Goal: Task Accomplishment & Management: Manage account settings

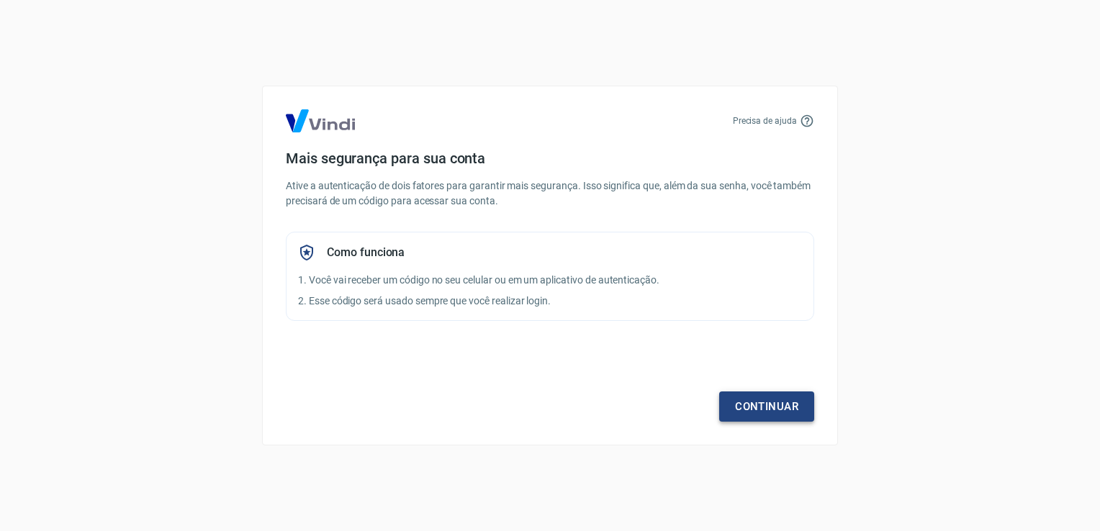
click at [742, 408] on link "Continuar" at bounding box center [766, 407] width 95 height 30
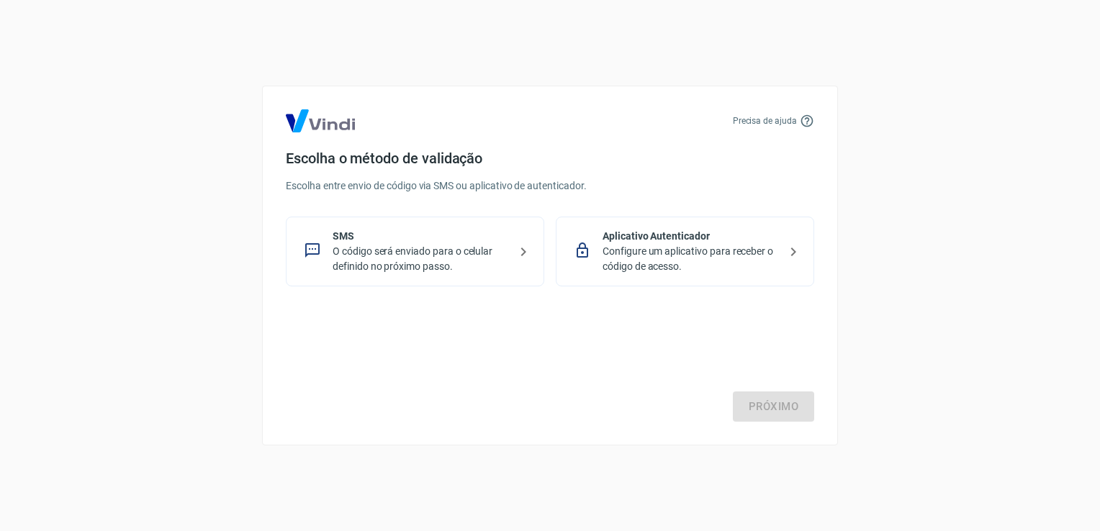
click at [679, 267] on p "Configure um aplicativo para receber o código de acesso." at bounding box center [691, 259] width 176 height 30
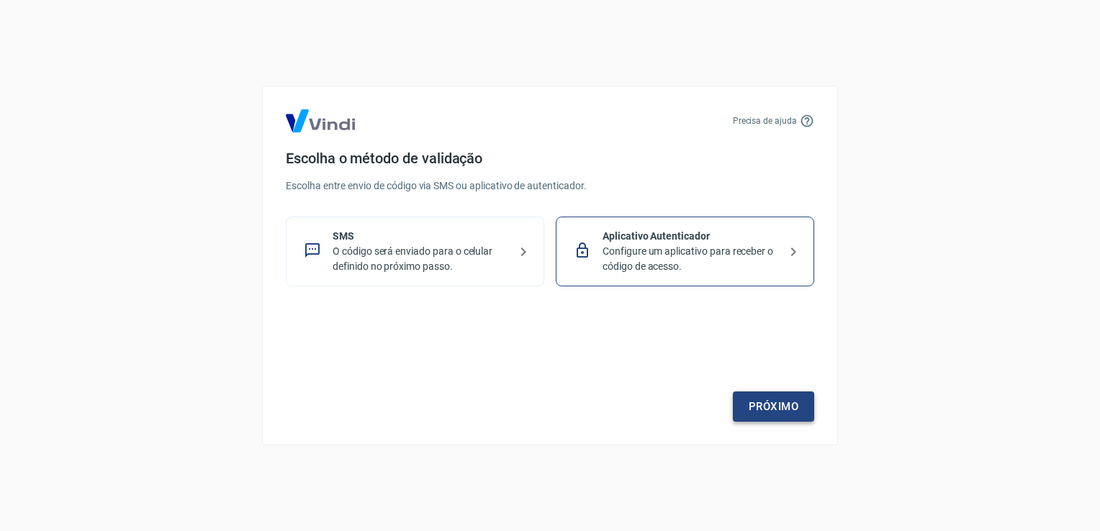
click at [801, 414] on link "Próximo" at bounding box center [773, 407] width 81 height 30
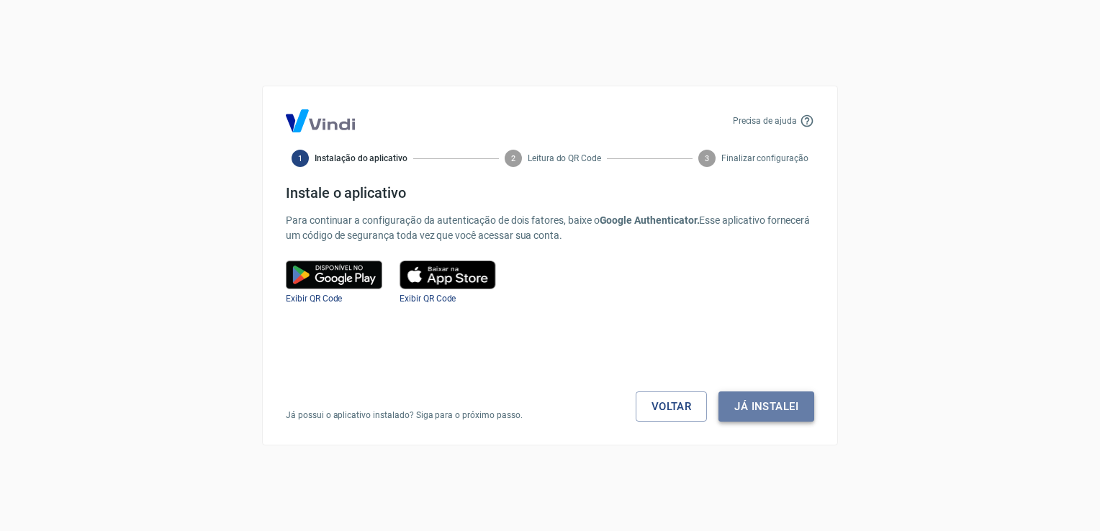
click at [760, 410] on button "Já instalei" at bounding box center [767, 407] width 96 height 30
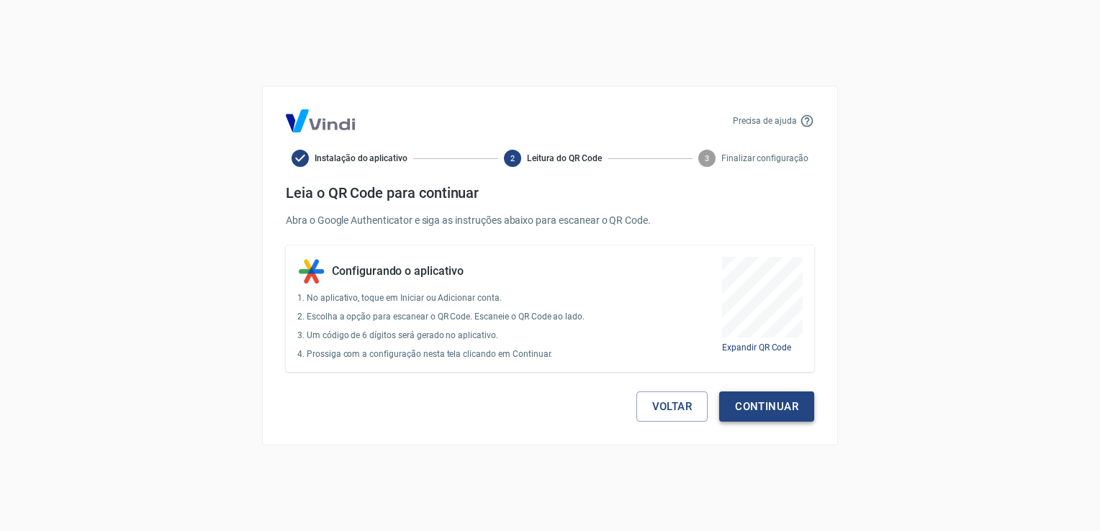
drag, startPoint x: 760, startPoint y: 410, endPoint x: 780, endPoint y: 408, distance: 21.0
click at [780, 408] on button "Continuar" at bounding box center [766, 407] width 95 height 30
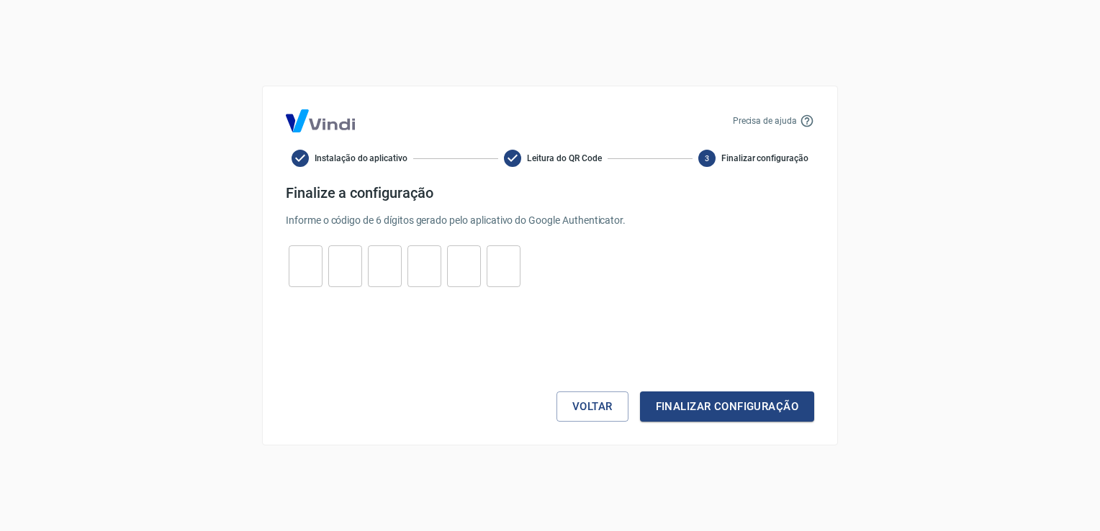
click at [318, 258] on input "tel" at bounding box center [306, 266] width 34 height 31
type input "5"
type input "9"
type input "2"
type input "0"
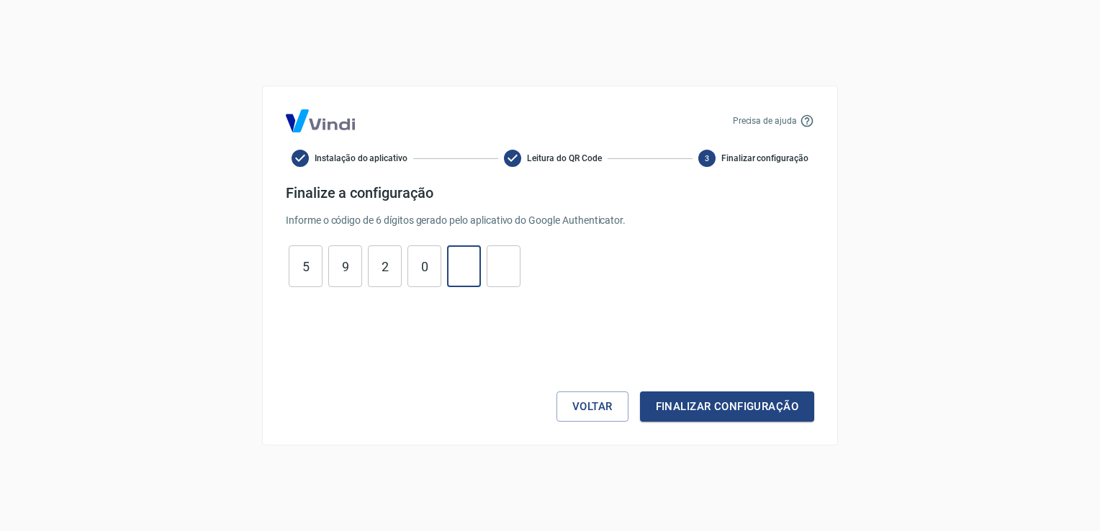
type input "4"
type input "0"
click at [640, 392] on button "Finalizar configuração" at bounding box center [727, 407] width 174 height 30
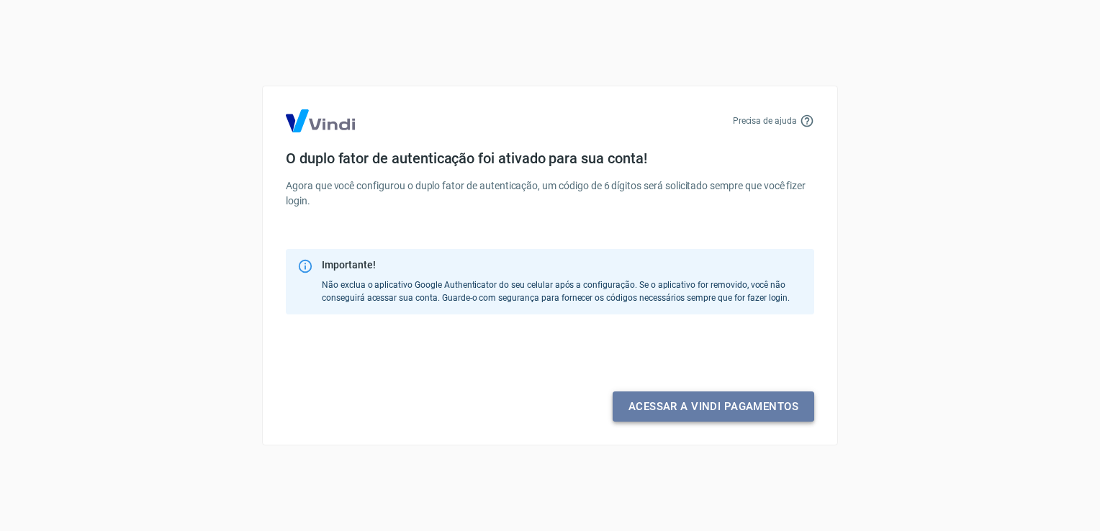
click at [691, 406] on link "Acessar a Vindi pagamentos" at bounding box center [714, 407] width 202 height 30
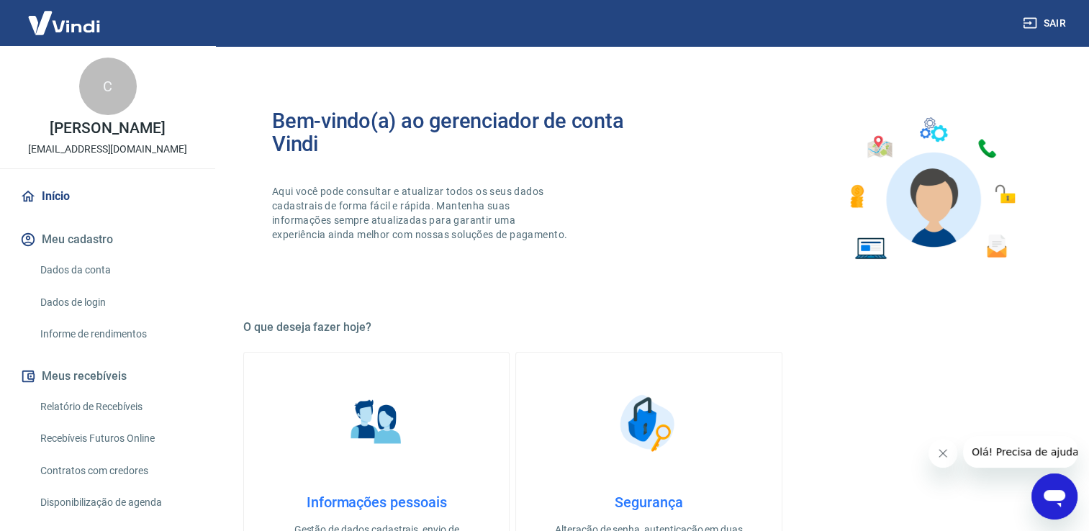
click at [121, 419] on link "Relatório de Recebíveis" at bounding box center [116, 407] width 163 height 30
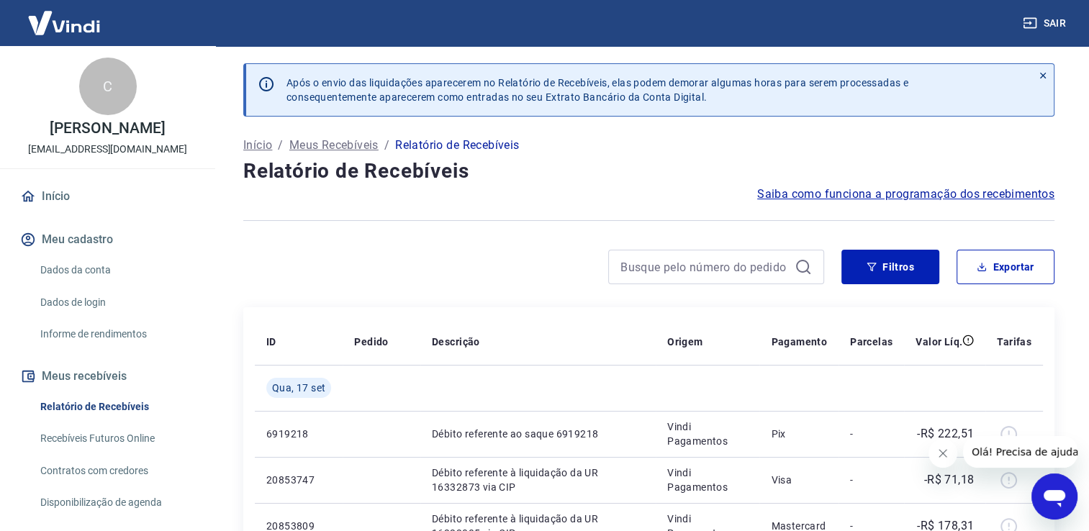
scroll to position [192, 0]
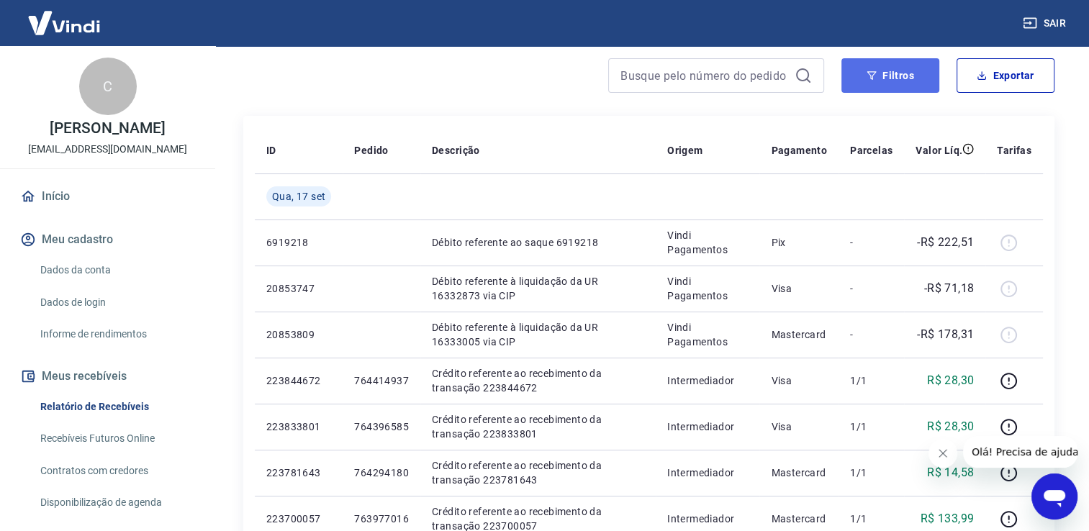
click at [855, 76] on button "Filtros" at bounding box center [891, 75] width 98 height 35
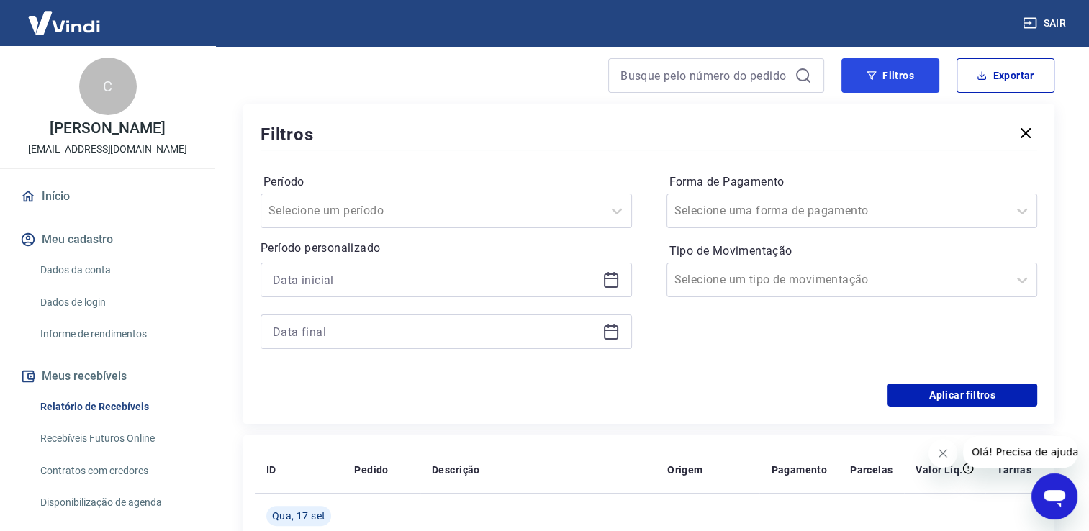
scroll to position [234, 0]
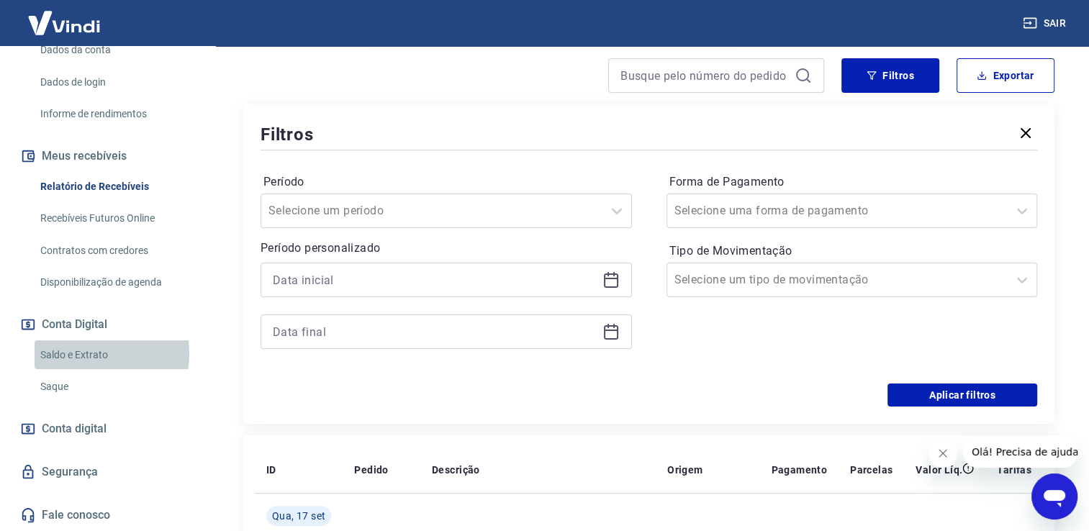
click at [81, 355] on link "Saldo e Extrato" at bounding box center [116, 356] width 163 height 30
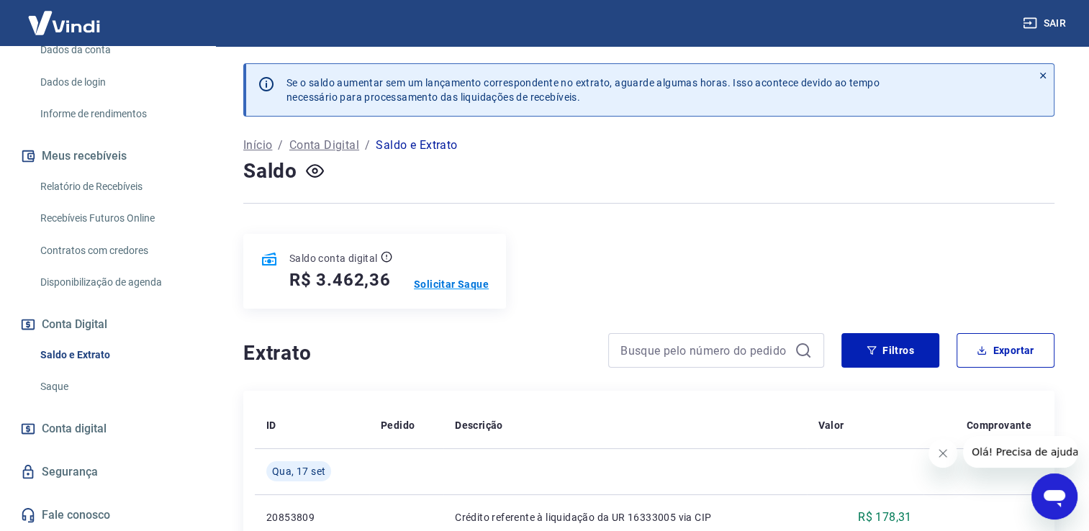
click at [458, 284] on p "Solicitar Saque" at bounding box center [451, 284] width 75 height 14
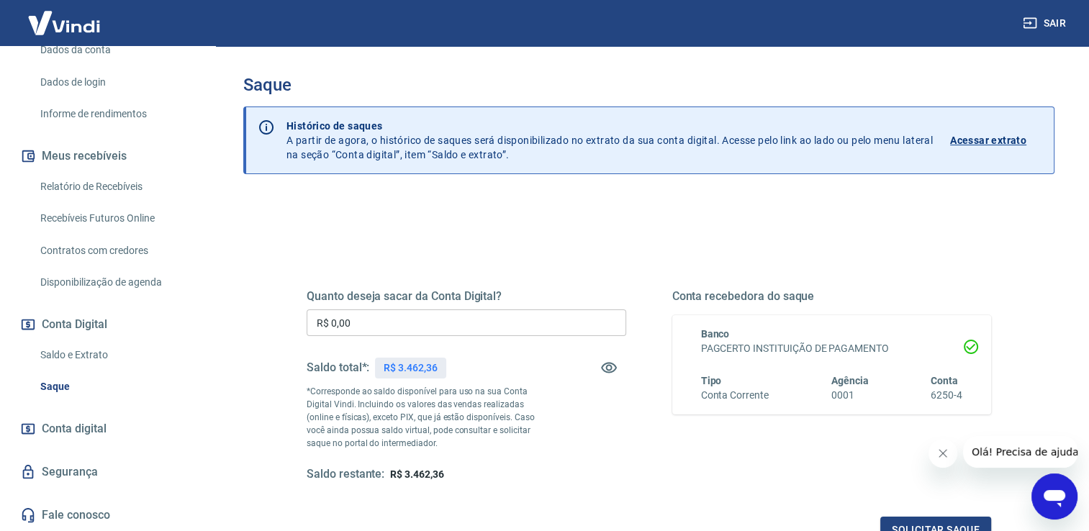
click at [426, 326] on input "R$ 0,00" at bounding box center [467, 323] width 320 height 27
drag, startPoint x: 425, startPoint y: 325, endPoint x: 0, endPoint y: 314, distance: 424.9
click at [6, 315] on div "Sair C [PERSON_NAME] [EMAIL_ADDRESS][DOMAIN_NAME] Início Meu cadastro Dados da …" at bounding box center [544, 265] width 1089 height 531
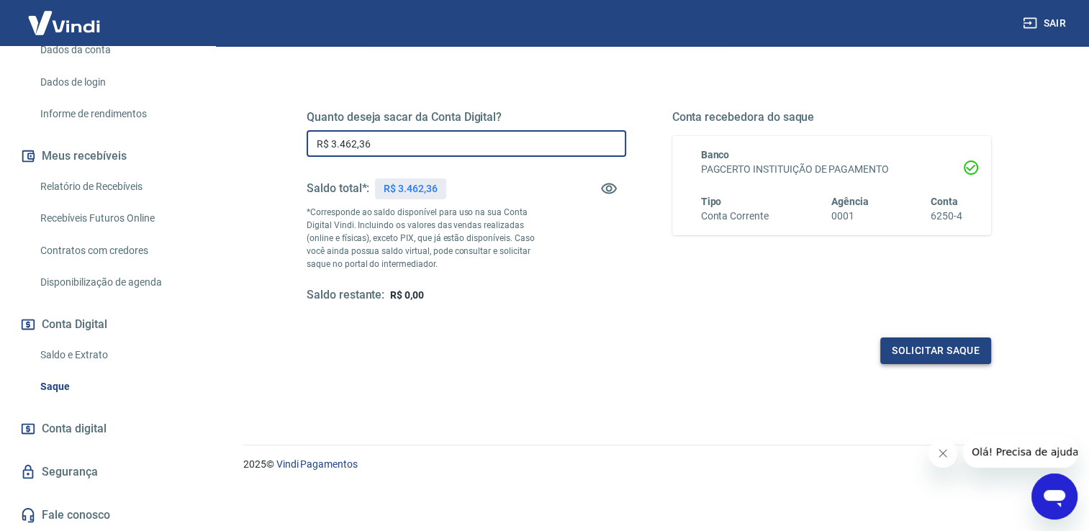
type input "R$ 3.462,36"
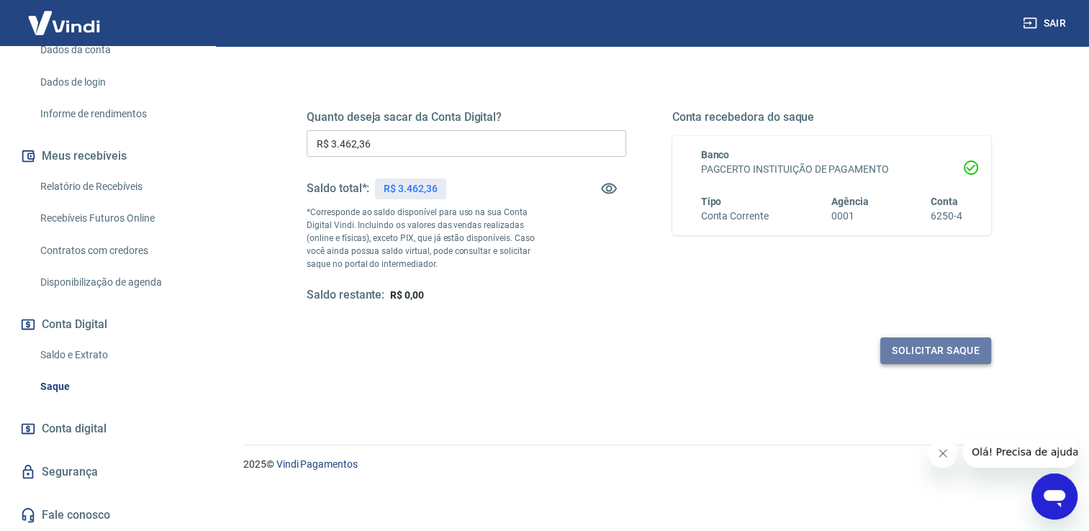
drag, startPoint x: 939, startPoint y: 348, endPoint x: 931, endPoint y: 347, distance: 8.0
click at [931, 347] on button "Solicitar saque" at bounding box center [936, 351] width 111 height 27
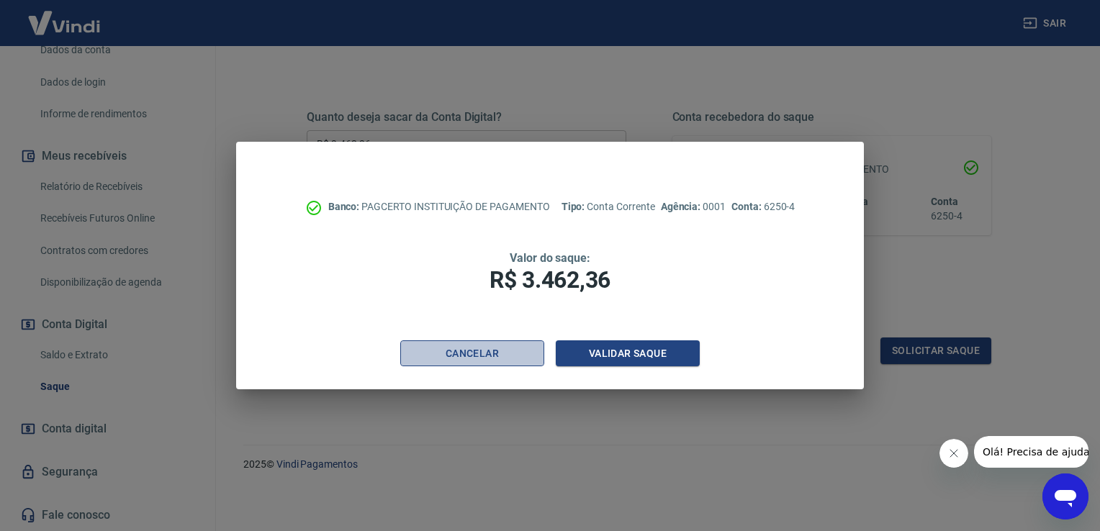
click at [478, 365] on button "Cancelar" at bounding box center [472, 354] width 144 height 27
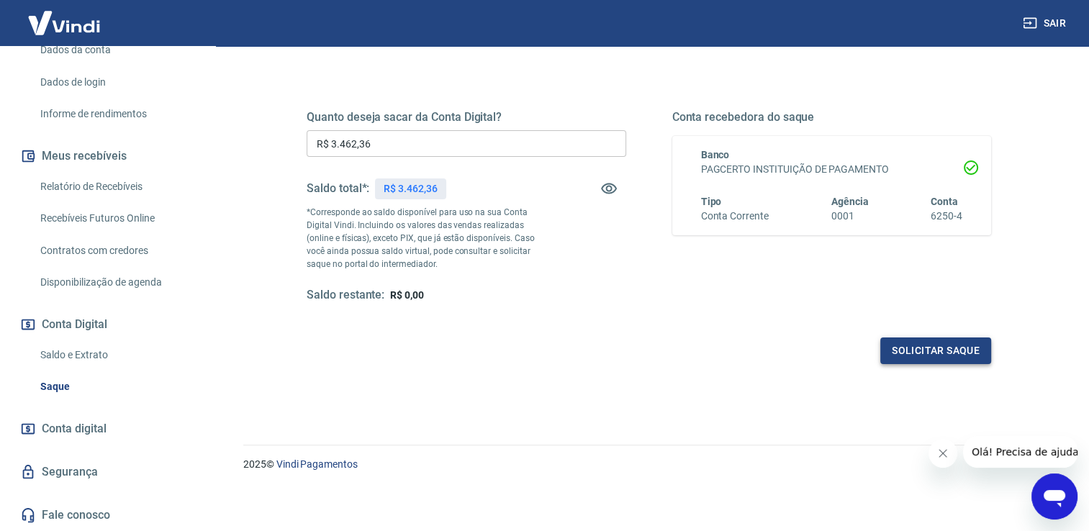
click at [927, 354] on button "Solicitar saque" at bounding box center [936, 351] width 111 height 27
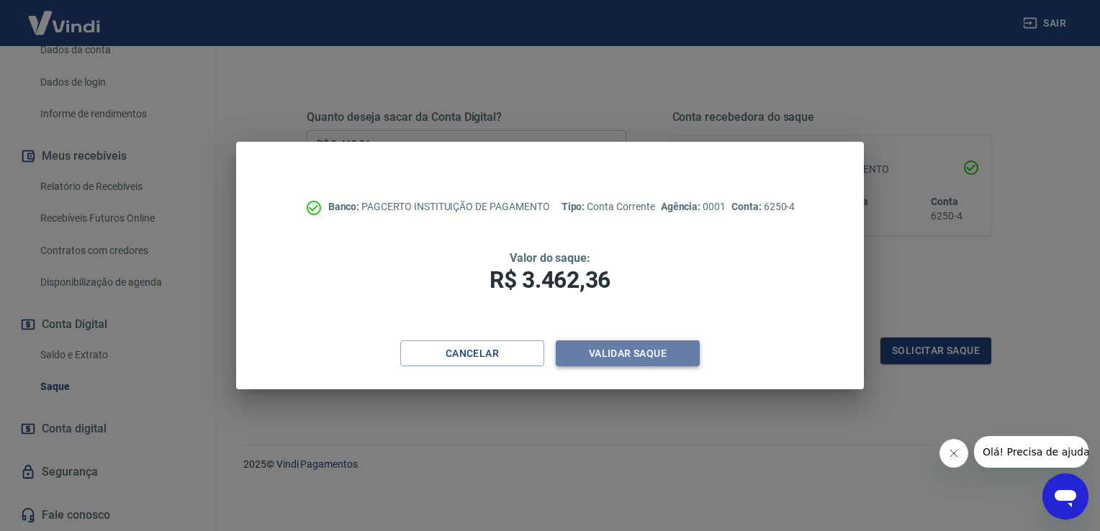
click at [657, 352] on button "Validar saque" at bounding box center [628, 354] width 144 height 27
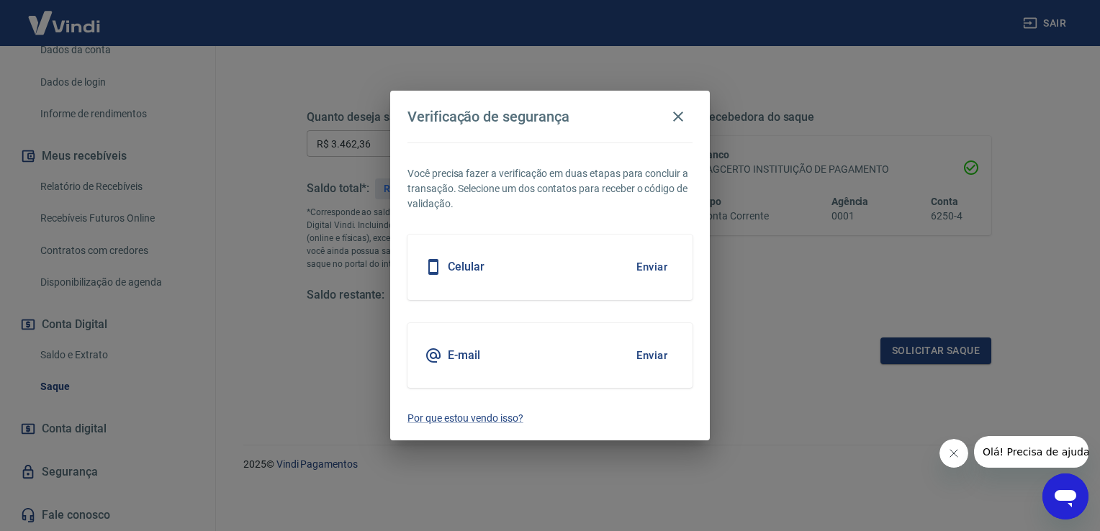
click at [579, 281] on div "Celular Enviar" at bounding box center [550, 267] width 285 height 65
click at [651, 269] on button "Enviar" at bounding box center [652, 267] width 47 height 30
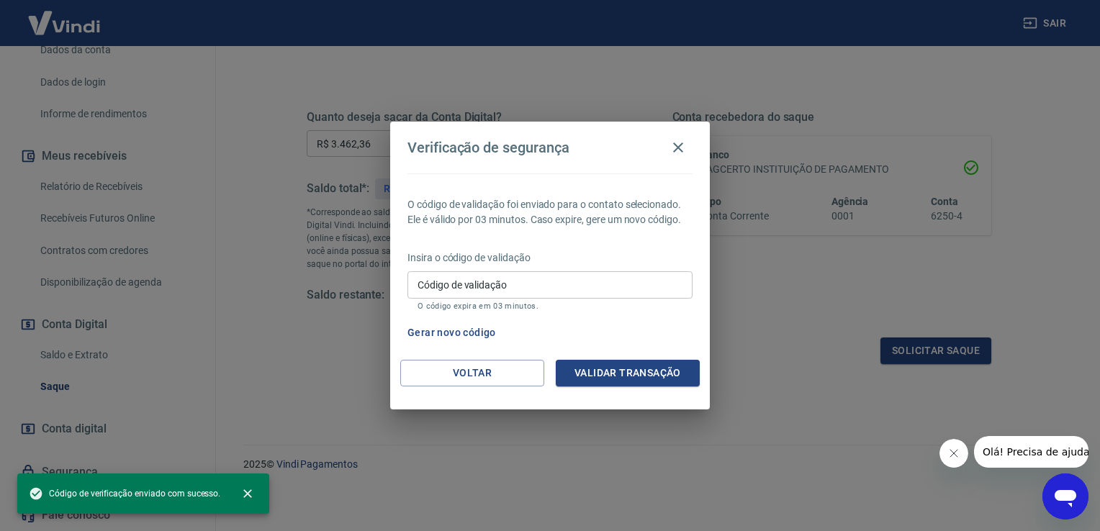
click at [536, 283] on input "Código de validação" at bounding box center [550, 284] width 285 height 27
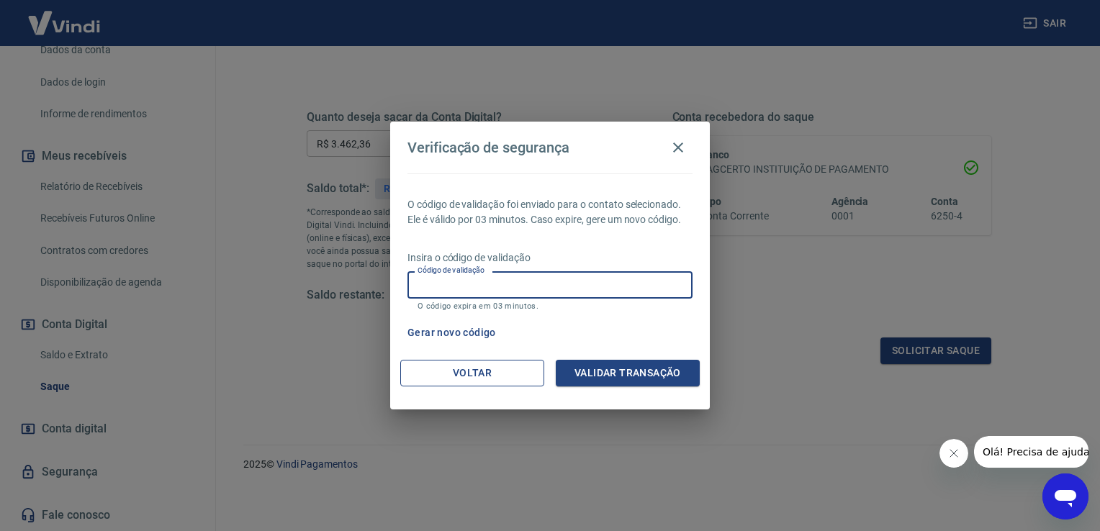
click at [482, 377] on button "Voltar" at bounding box center [472, 373] width 144 height 27
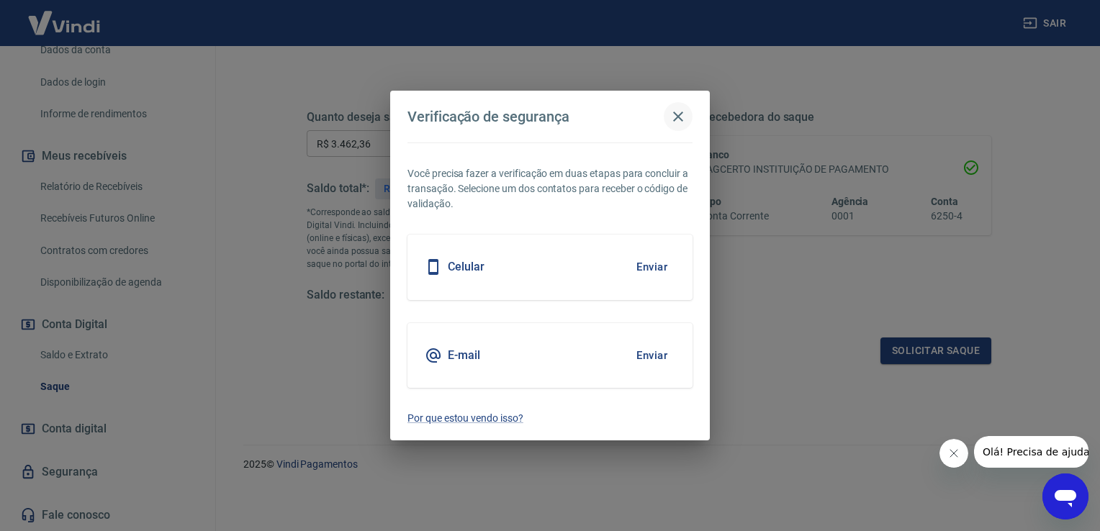
click at [685, 117] on icon "button" at bounding box center [678, 116] width 17 height 17
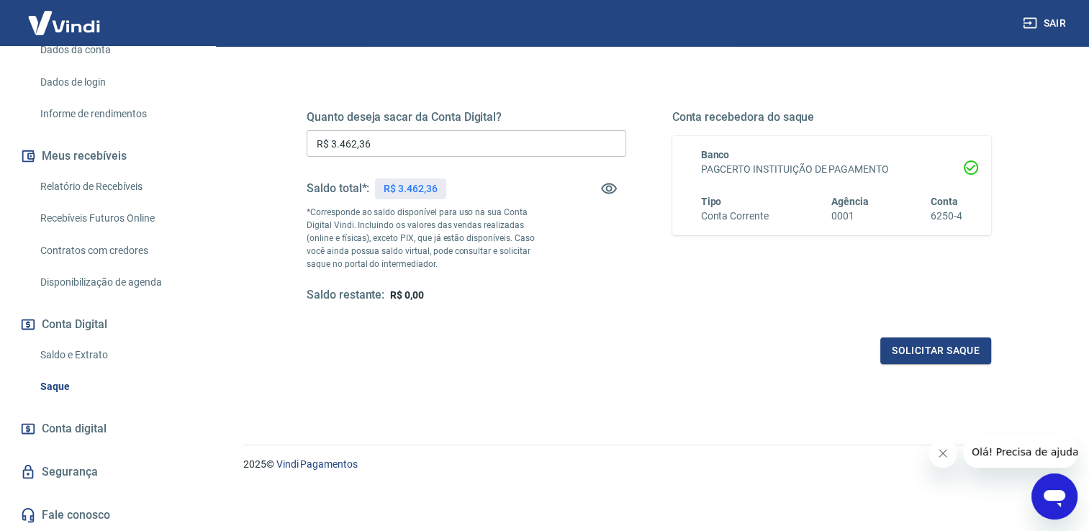
click at [128, 189] on link "Relatório de Recebíveis" at bounding box center [116, 187] width 163 height 30
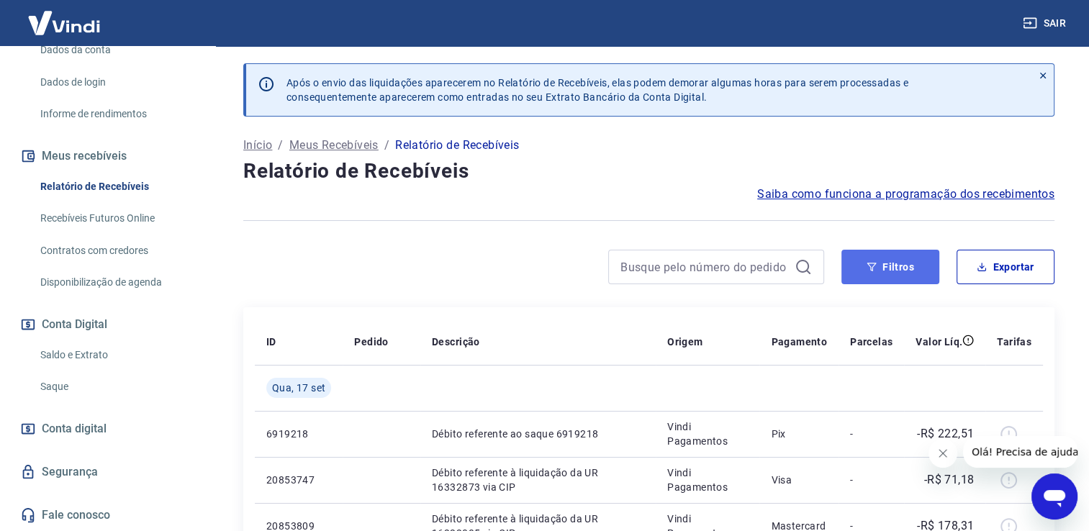
click at [904, 268] on button "Filtros" at bounding box center [891, 267] width 98 height 35
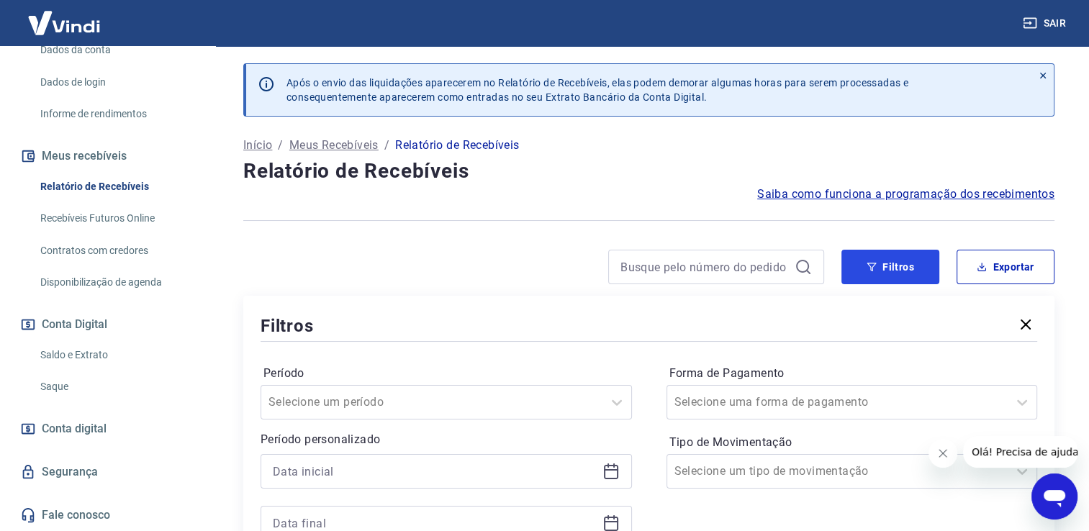
scroll to position [192, 0]
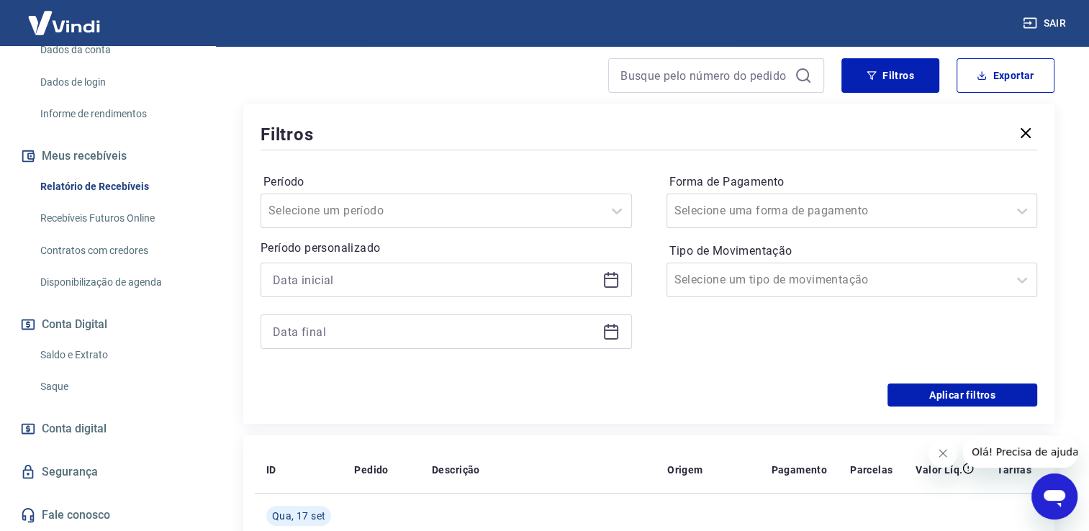
click at [613, 281] on icon at bounding box center [611, 279] width 17 height 17
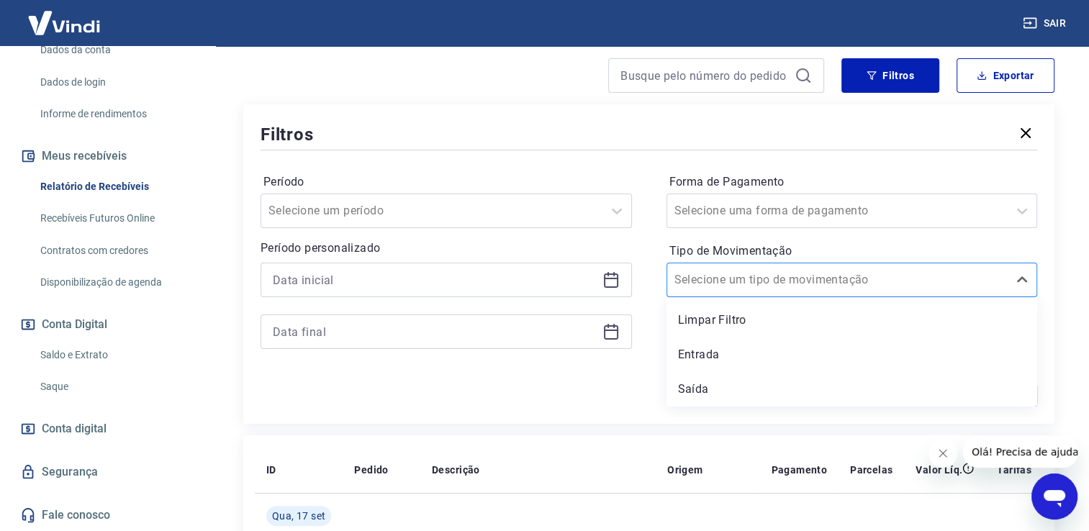
click at [889, 278] on div at bounding box center [838, 280] width 327 height 20
click at [701, 361] on div "Entrada" at bounding box center [853, 355] width 372 height 29
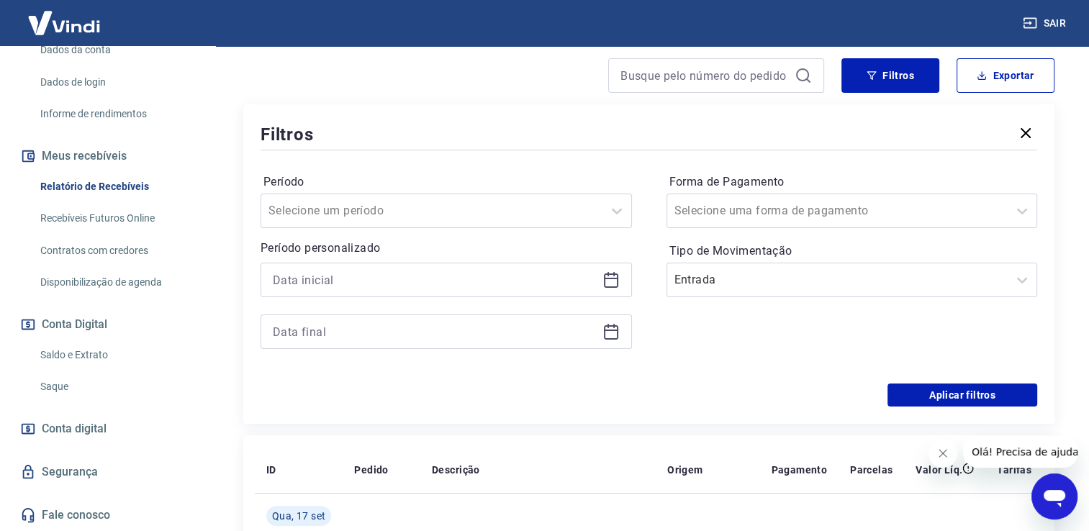
click at [610, 287] on icon at bounding box center [611, 281] width 14 height 14
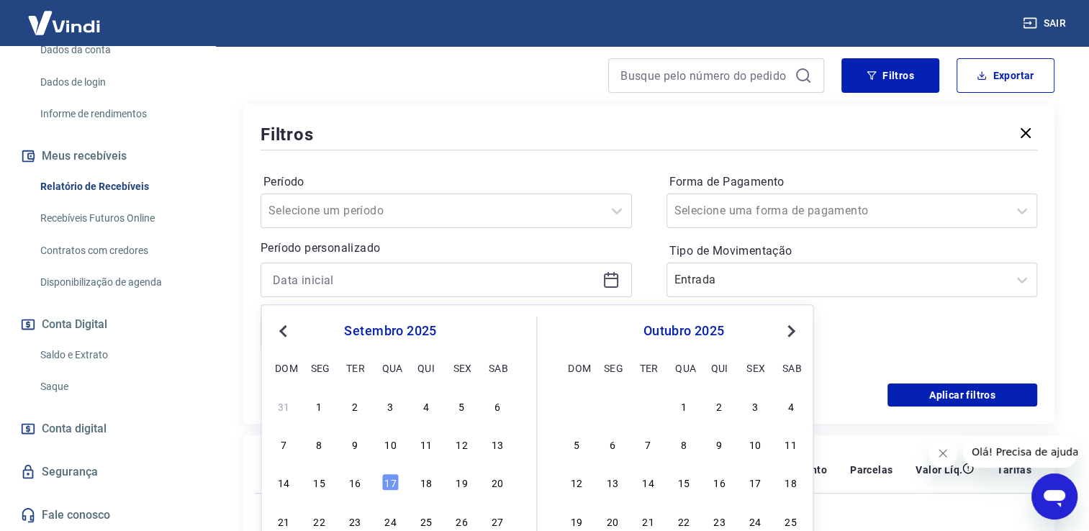
click at [274, 328] on button "Previous Month" at bounding box center [282, 331] width 17 height 17
click at [282, 333] on button "Previous Month" at bounding box center [282, 331] width 17 height 17
click at [427, 405] on div "1" at bounding box center [426, 405] width 17 height 17
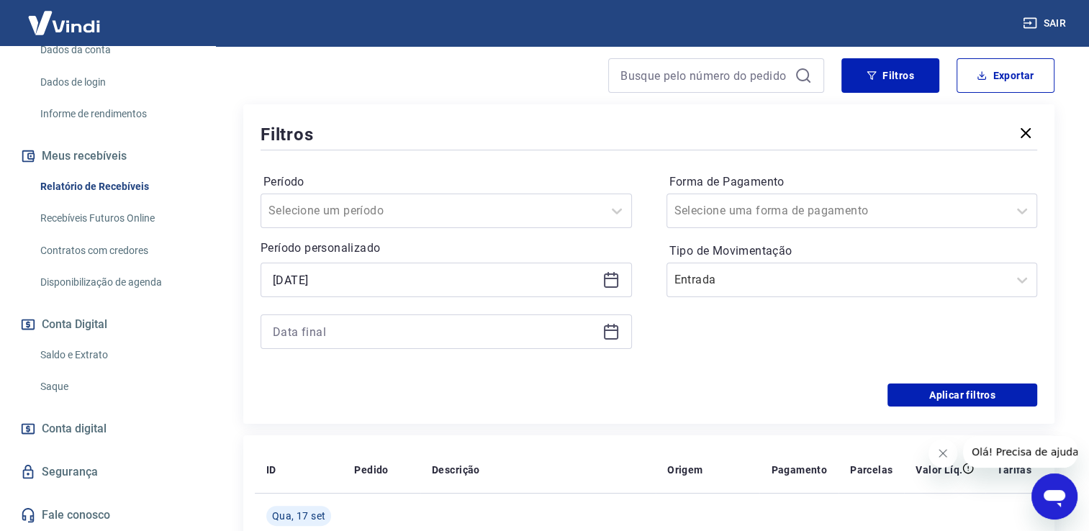
type input "[DATE]"
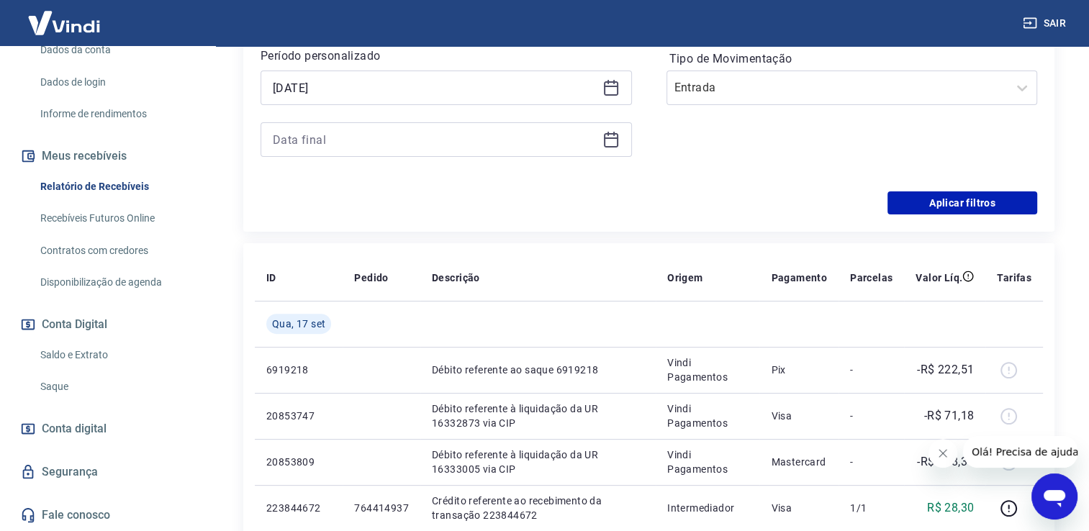
click at [612, 140] on icon at bounding box center [611, 139] width 17 height 17
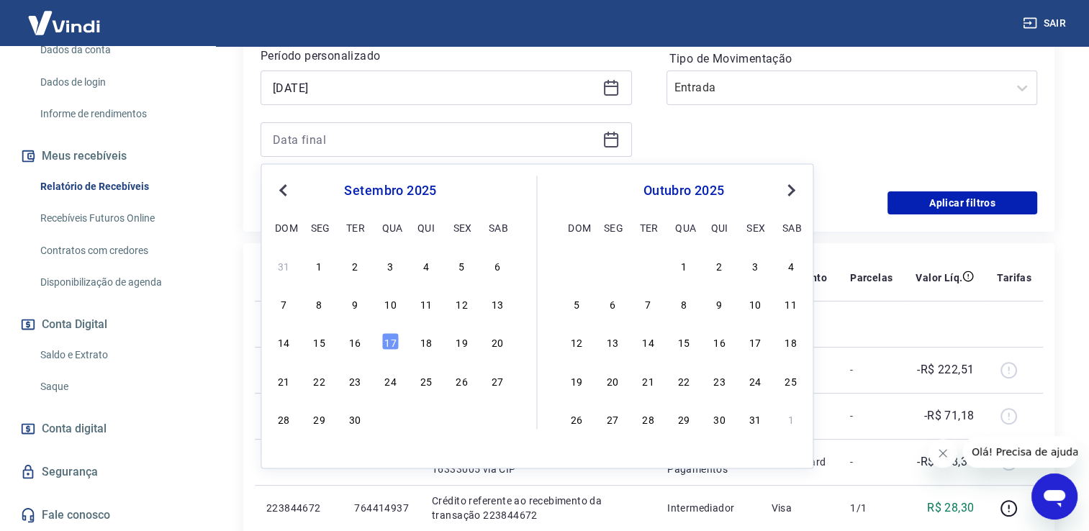
click at [292, 187] on div "setembro 2025" at bounding box center [390, 189] width 235 height 17
click at [292, 187] on div "Previous Month Next Month [DATE] dom seg ter qua qui sex sab 31 1 2 3 4 5 6 7 8…" at bounding box center [537, 315] width 553 height 305
click at [284, 189] on span "Previous Month" at bounding box center [284, 189] width 0 height 17
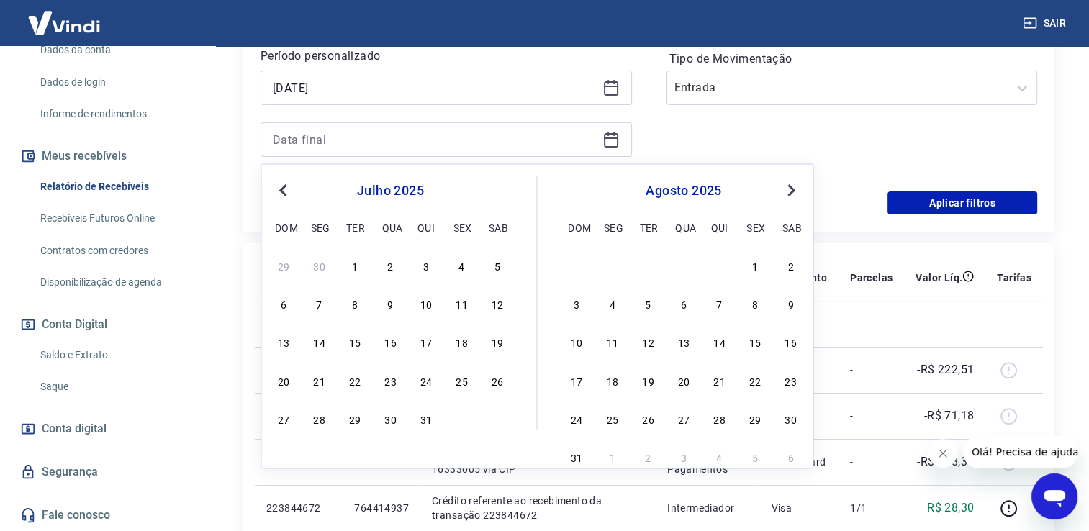
click at [284, 189] on span "Previous Month" at bounding box center [284, 189] width 0 height 17
click at [491, 419] on div "31" at bounding box center [497, 418] width 17 height 17
type input "[DATE]"
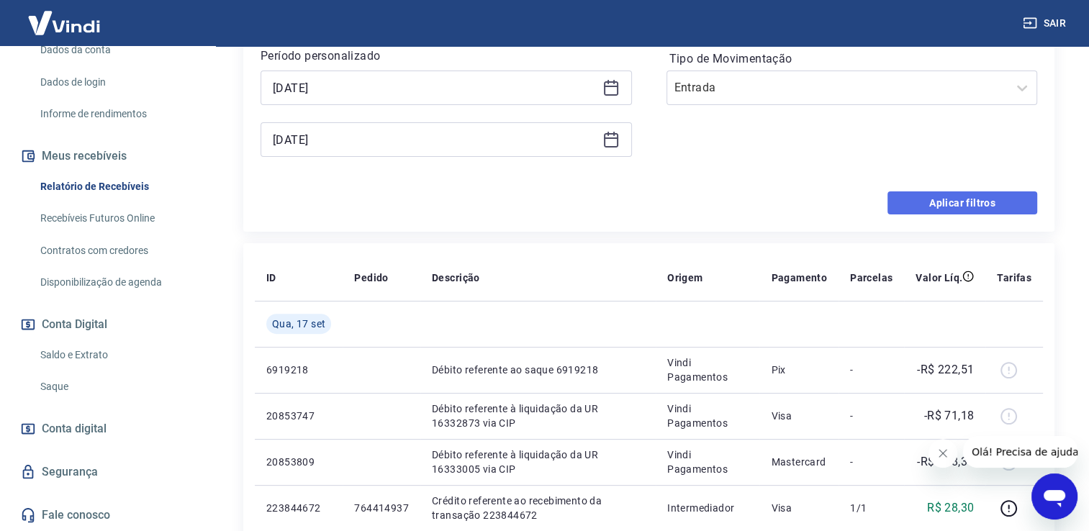
click at [945, 208] on button "Aplicar filtros" at bounding box center [963, 203] width 150 height 23
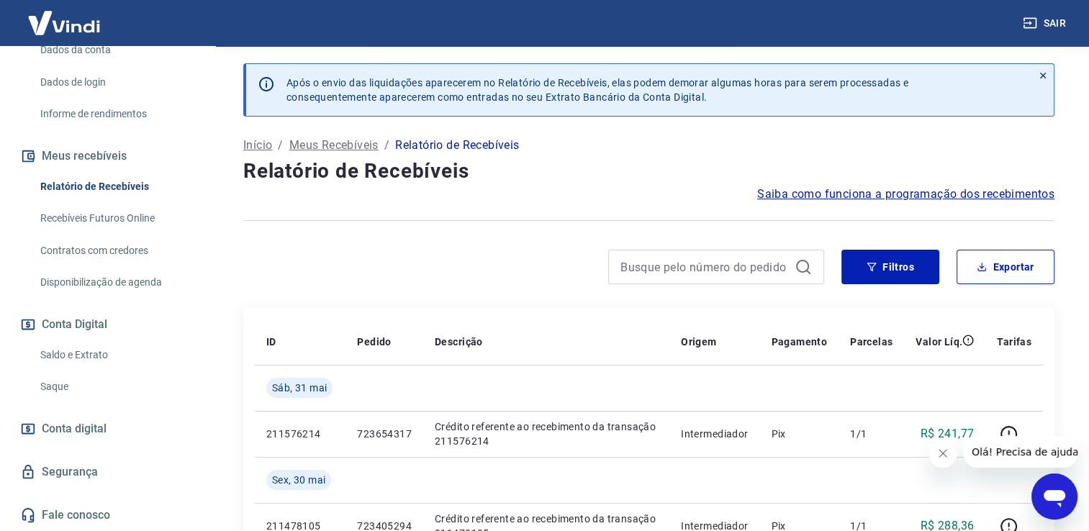
click at [937, 456] on icon "Fechar mensagem da empresa" at bounding box center [943, 454] width 12 height 12
click at [1037, 270] on button "Exportar" at bounding box center [1006, 267] width 98 height 35
type input "[DATE]"
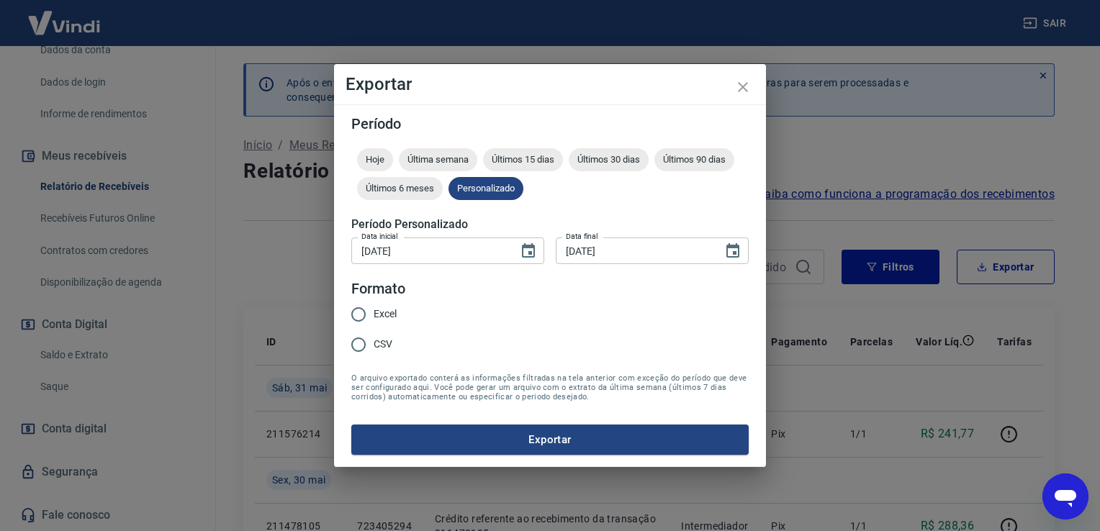
click at [376, 318] on span "Excel" at bounding box center [385, 314] width 23 height 15
click at [374, 318] on input "Excel" at bounding box center [358, 315] width 30 height 30
radio input "true"
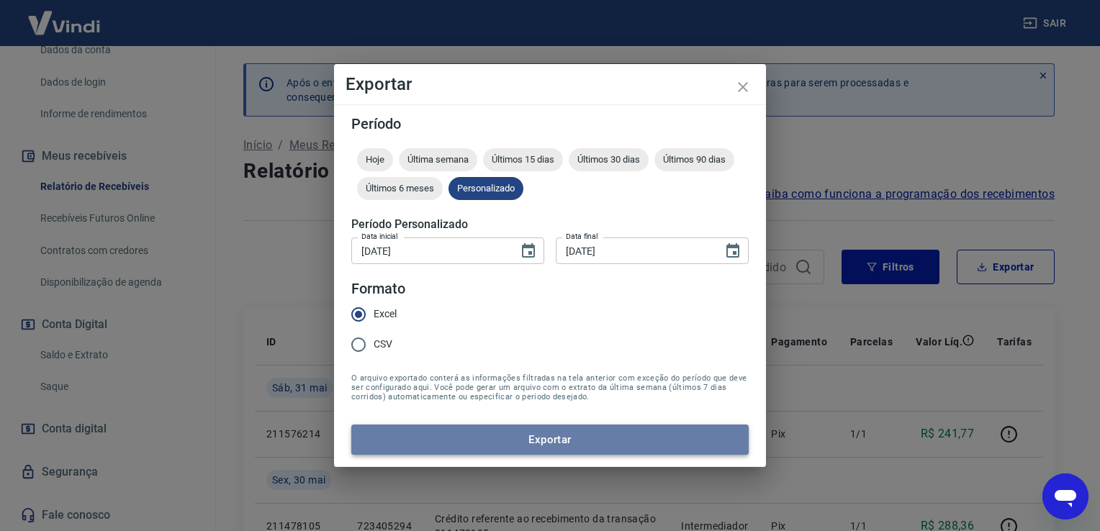
click at [524, 436] on button "Exportar" at bounding box center [549, 440] width 397 height 30
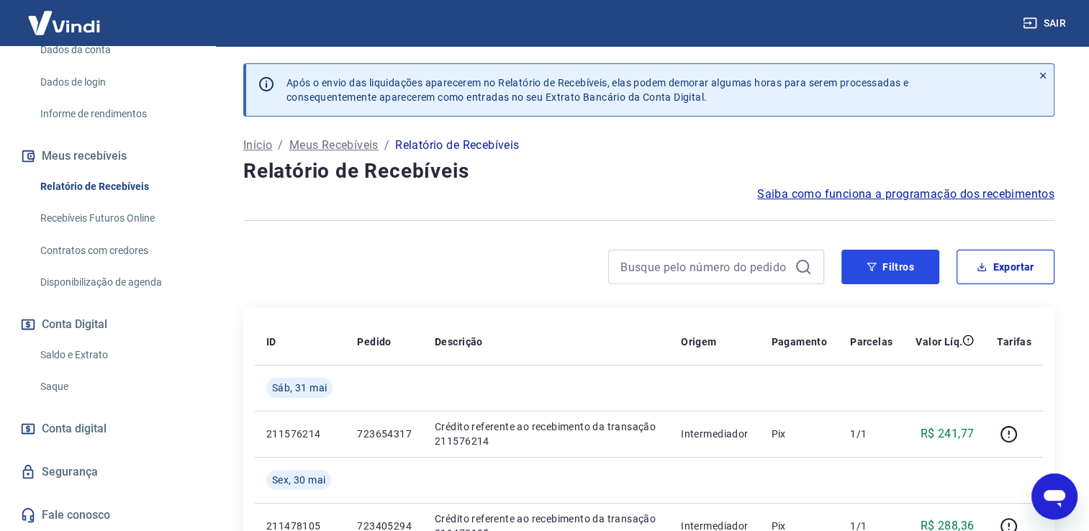
drag, startPoint x: 855, startPoint y: 270, endPoint x: 392, endPoint y: 255, distance: 463.9
click at [854, 270] on button "Filtros" at bounding box center [891, 267] width 98 height 35
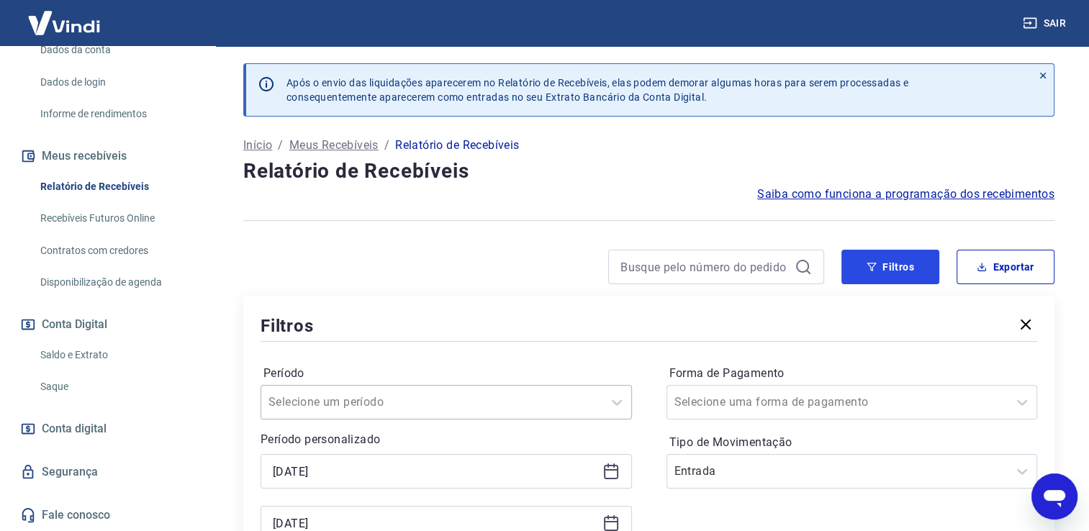
scroll to position [192, 0]
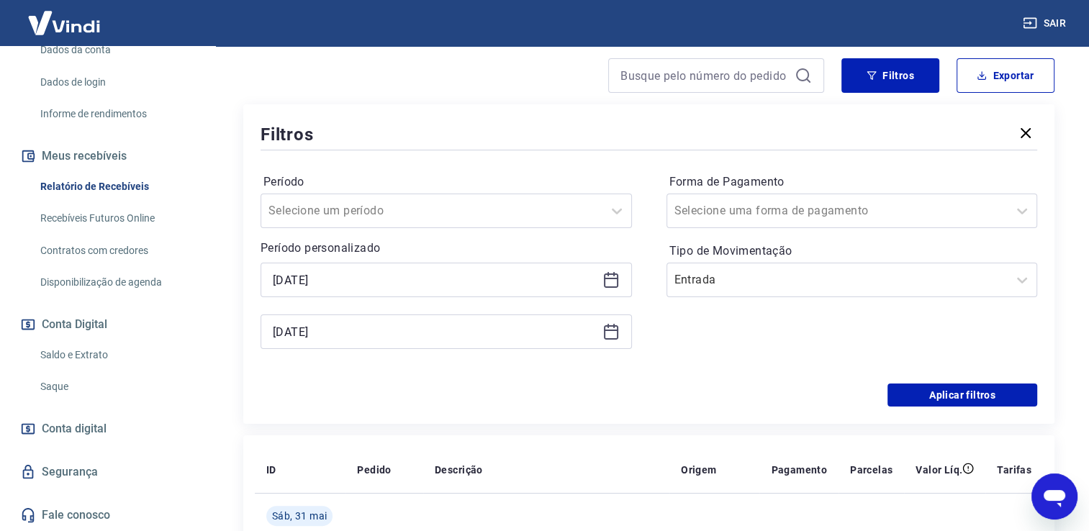
click at [616, 281] on icon at bounding box center [611, 281] width 14 height 14
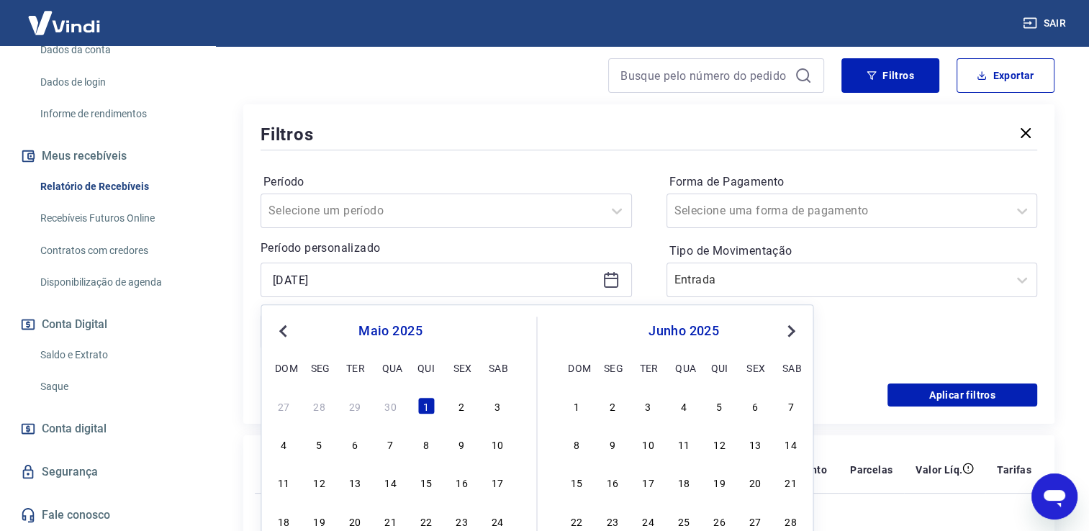
click at [577, 405] on div "1" at bounding box center [576, 405] width 17 height 17
type input "[DATE]"
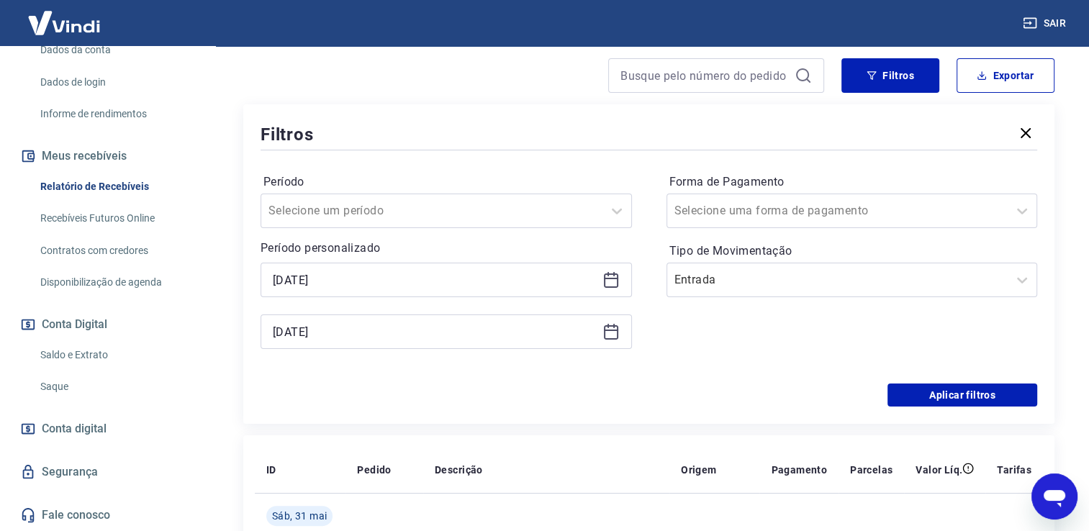
click at [622, 330] on div "[DATE]" at bounding box center [447, 332] width 372 height 35
click at [607, 333] on icon at bounding box center [611, 331] width 17 height 17
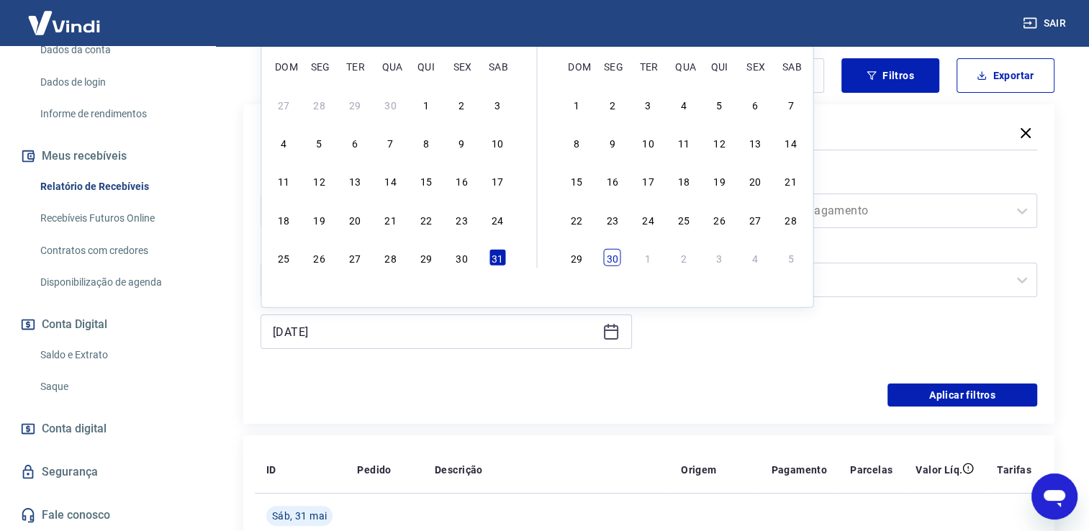
click at [619, 258] on div "30" at bounding box center [612, 257] width 17 height 17
type input "[DATE]"
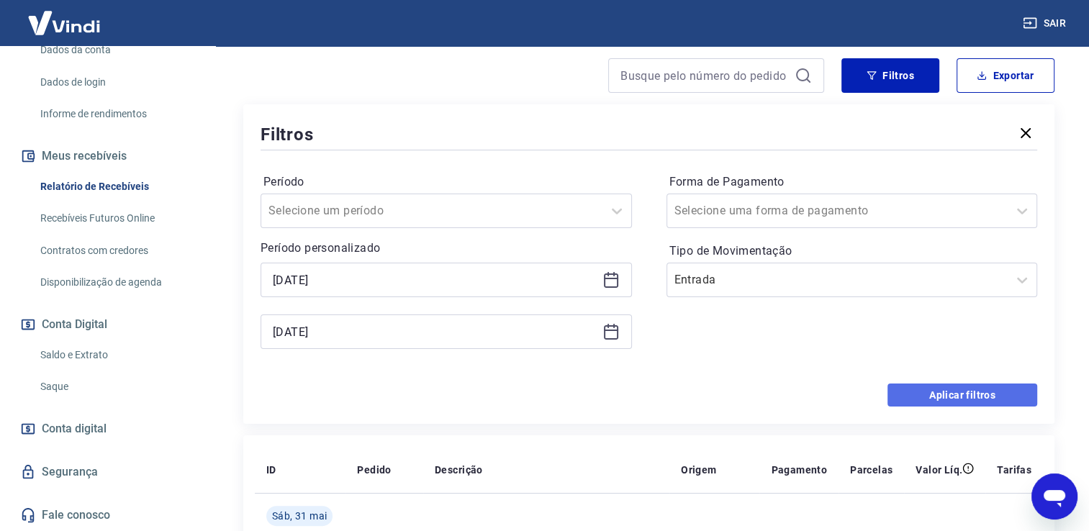
click at [907, 393] on button "Aplicar filtros" at bounding box center [963, 395] width 150 height 23
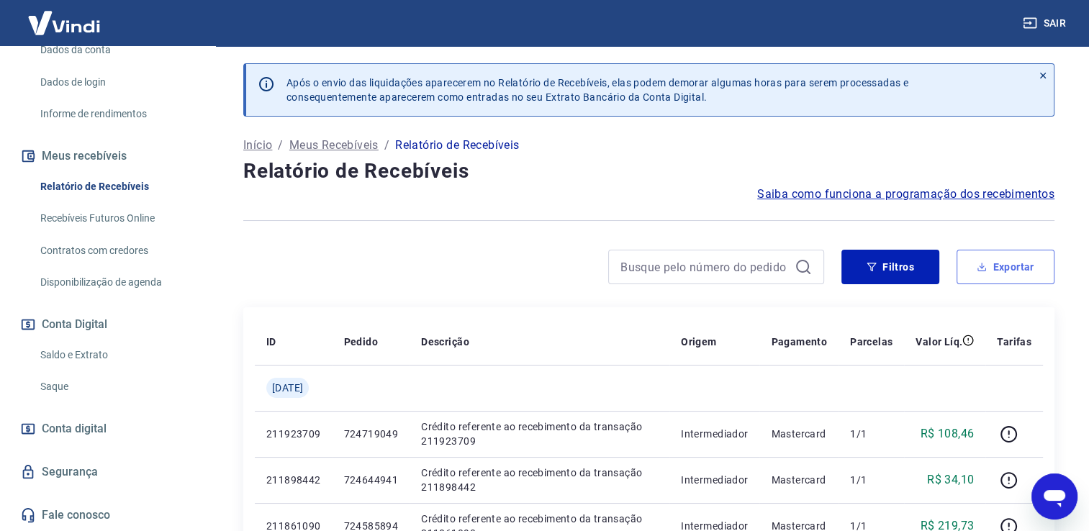
click at [1017, 272] on button "Exportar" at bounding box center [1006, 267] width 98 height 35
type input "[DATE]"
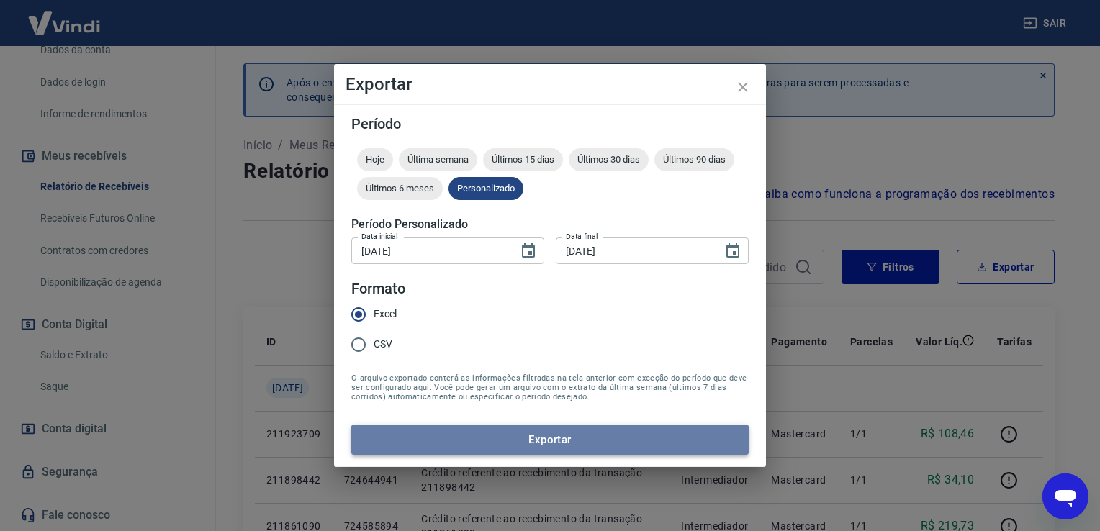
click at [580, 433] on button "Exportar" at bounding box center [549, 440] width 397 height 30
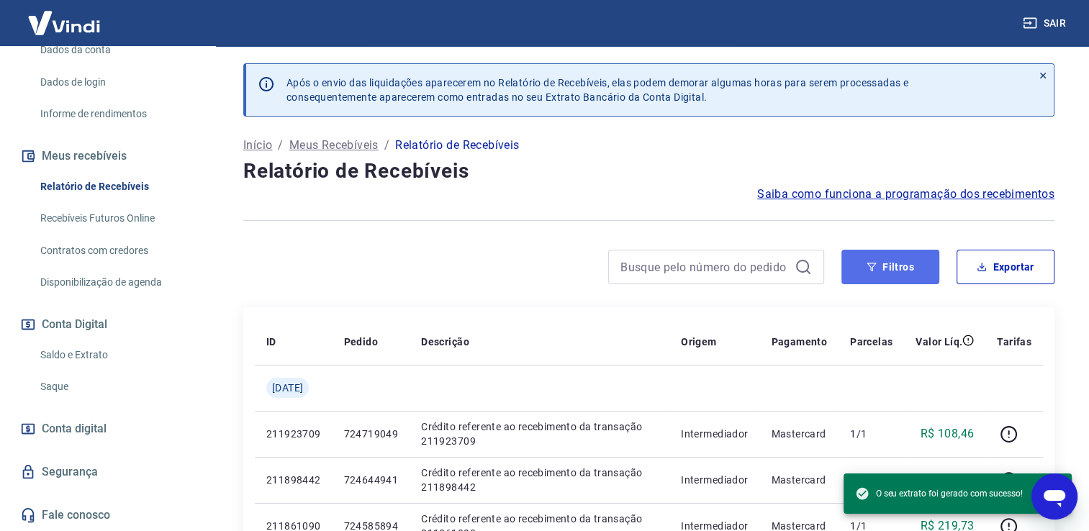
click at [891, 264] on button "Filtros" at bounding box center [891, 267] width 98 height 35
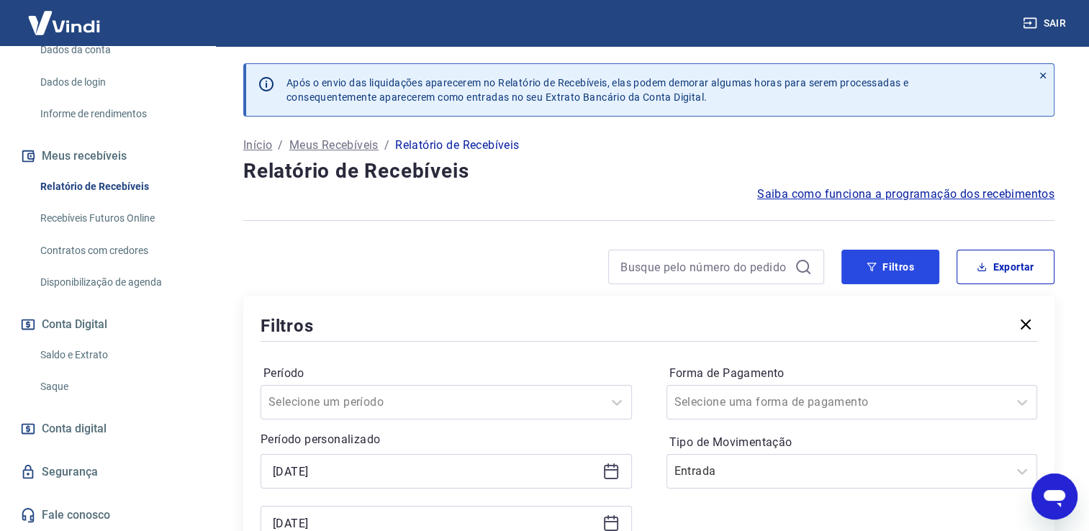
scroll to position [384, 0]
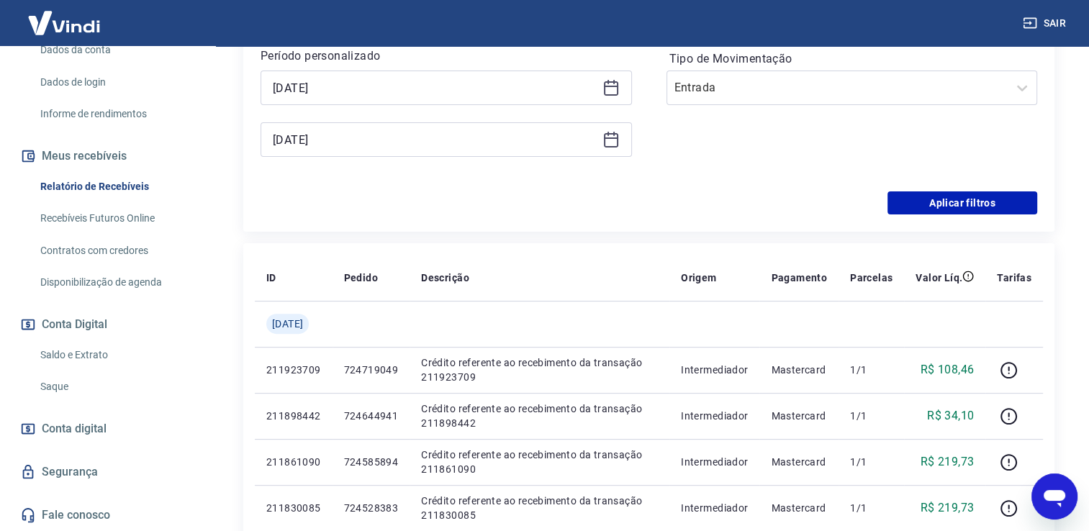
click at [604, 88] on icon at bounding box center [611, 88] width 14 height 14
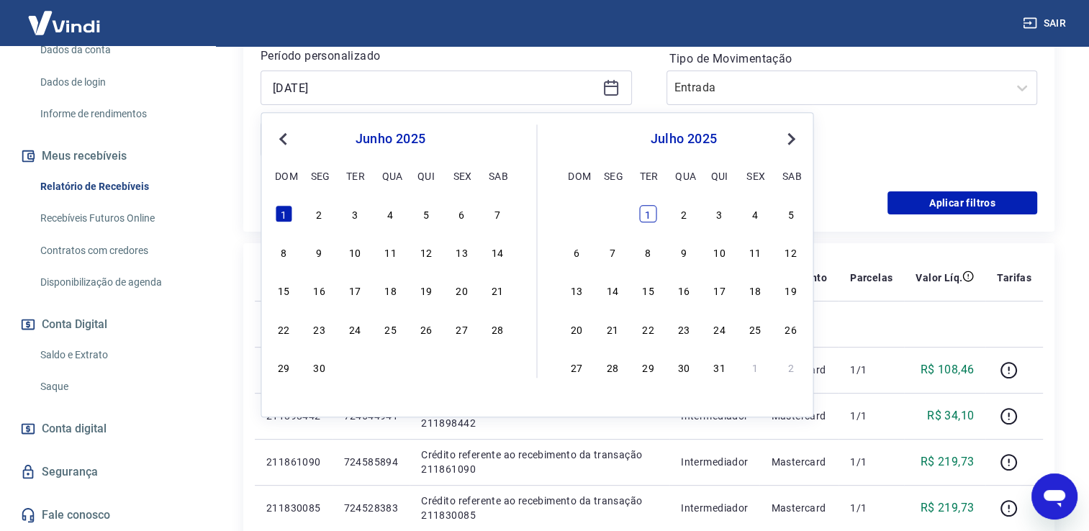
click at [648, 217] on div "1" at bounding box center [647, 213] width 17 height 17
type input "[DATE]"
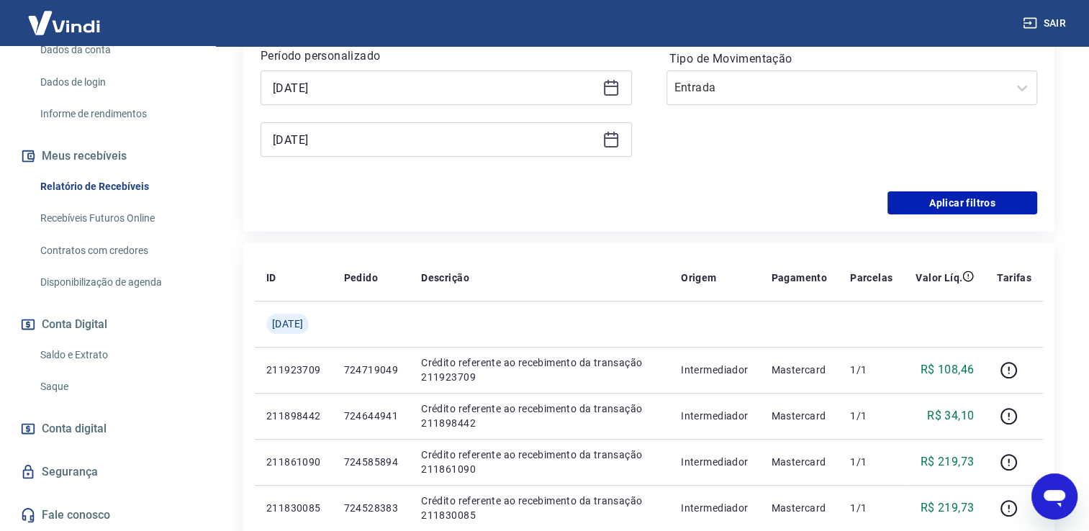
click at [603, 143] on icon at bounding box center [611, 139] width 17 height 17
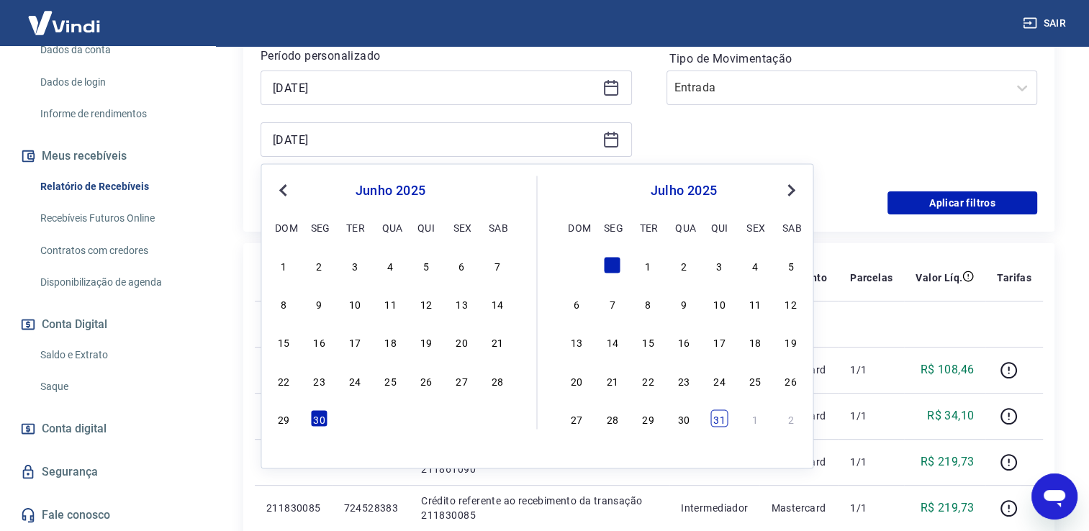
click at [717, 426] on div "31" at bounding box center [719, 418] width 17 height 17
type input "[DATE]"
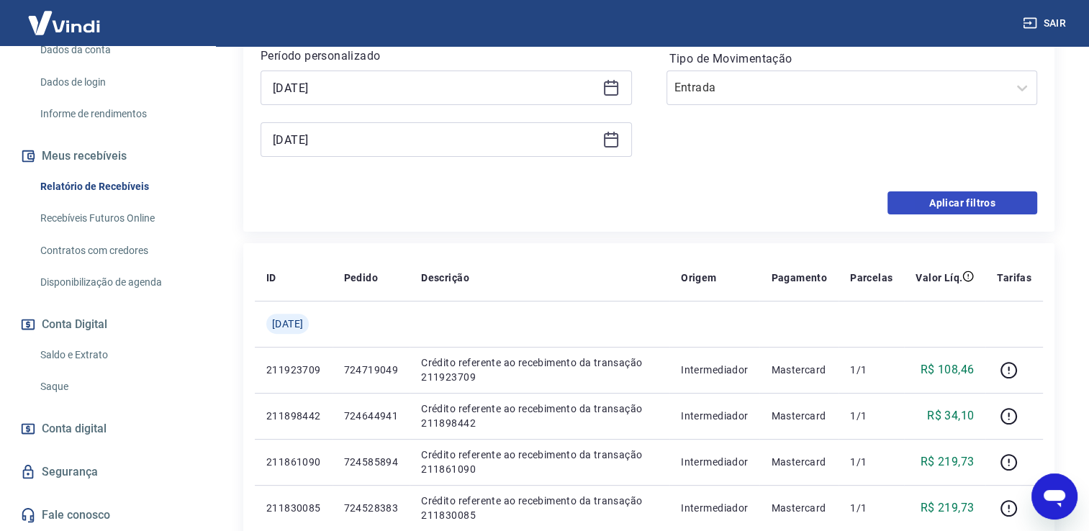
drag, startPoint x: 870, startPoint y: 196, endPoint x: 922, endPoint y: 202, distance: 52.2
click at [883, 197] on div "Aplicar filtros" at bounding box center [649, 203] width 777 height 23
click at [922, 202] on button "Aplicar filtros" at bounding box center [963, 203] width 150 height 23
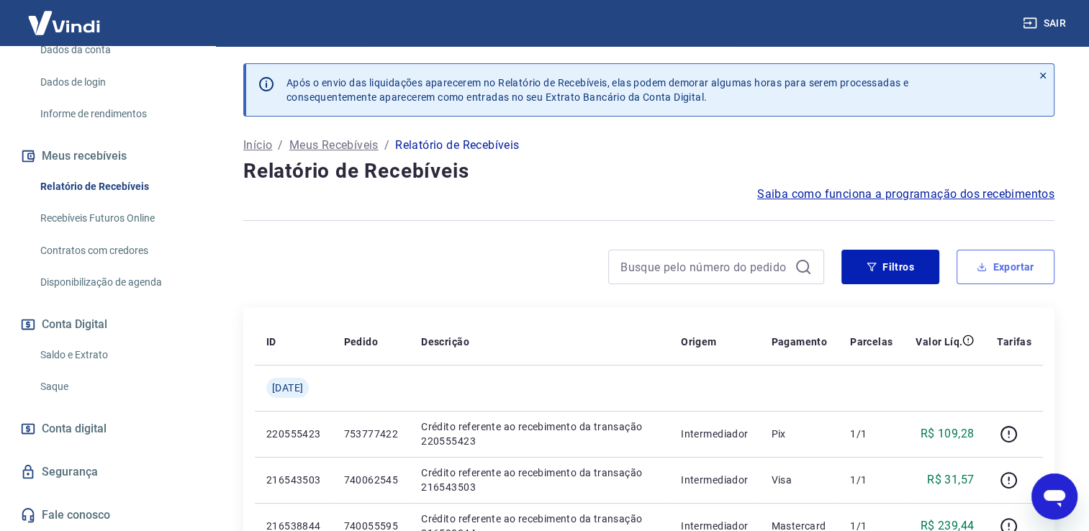
click at [978, 275] on button "Exportar" at bounding box center [1006, 267] width 98 height 35
type input "[DATE]"
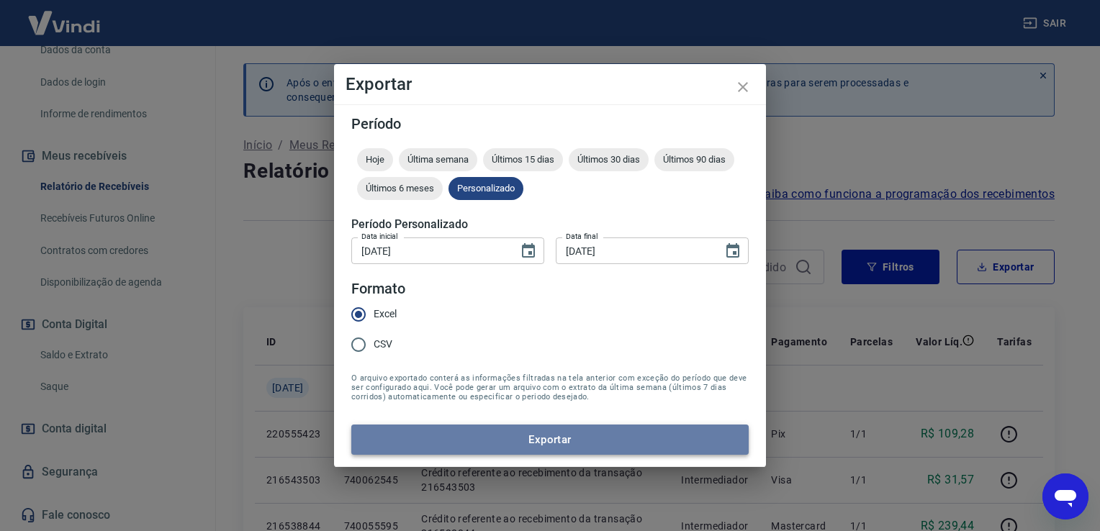
click at [582, 444] on button "Exportar" at bounding box center [549, 440] width 397 height 30
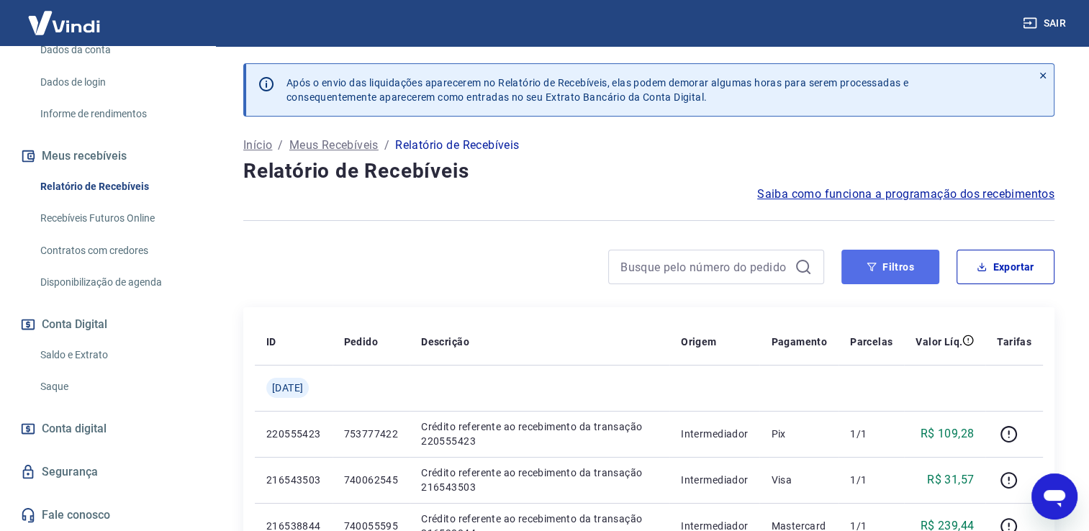
drag, startPoint x: 863, startPoint y: 267, endPoint x: 593, endPoint y: 284, distance: 270.5
click at [864, 267] on button "Filtros" at bounding box center [891, 267] width 98 height 35
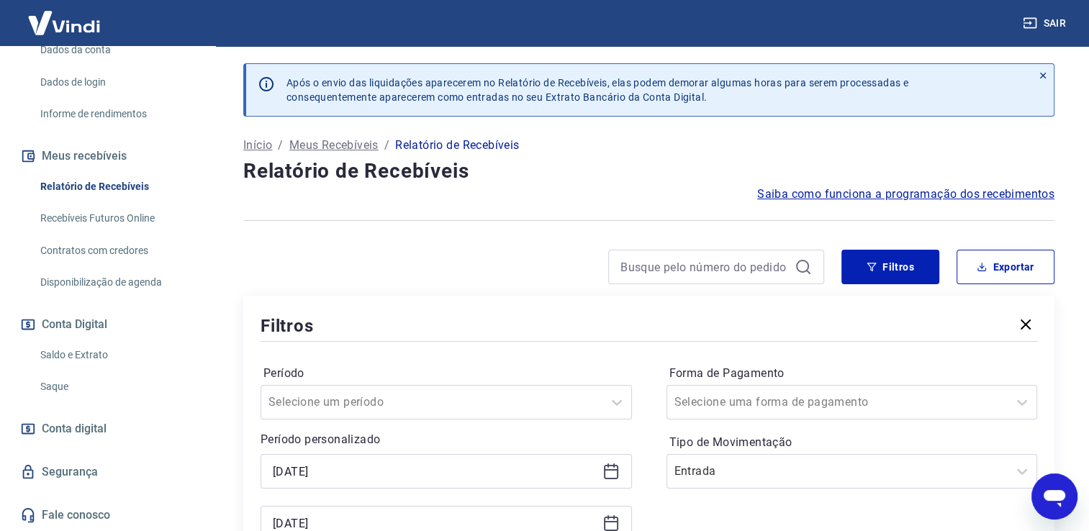
click at [616, 476] on icon at bounding box center [611, 471] width 17 height 17
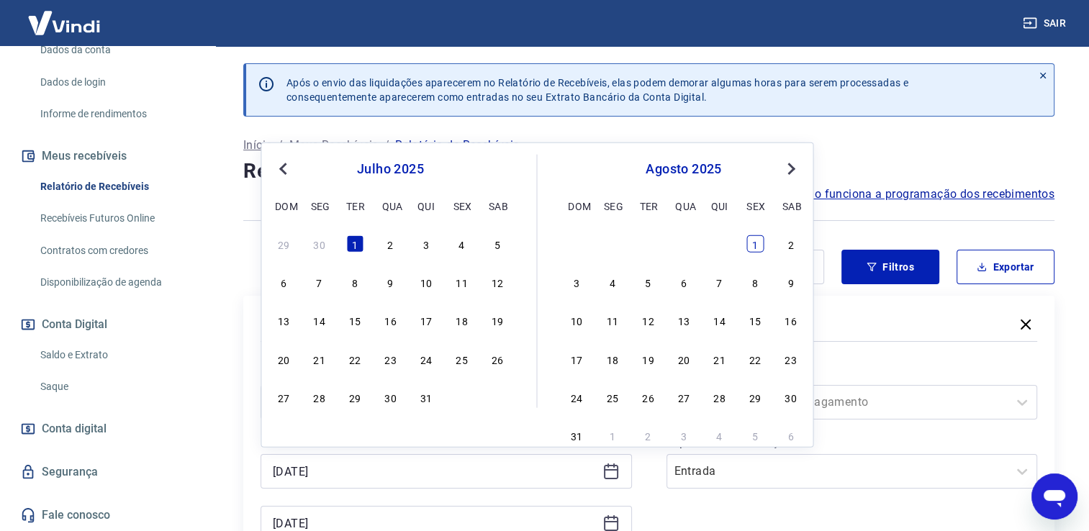
click at [749, 247] on div "1" at bounding box center [755, 243] width 17 height 17
type input "[DATE]"
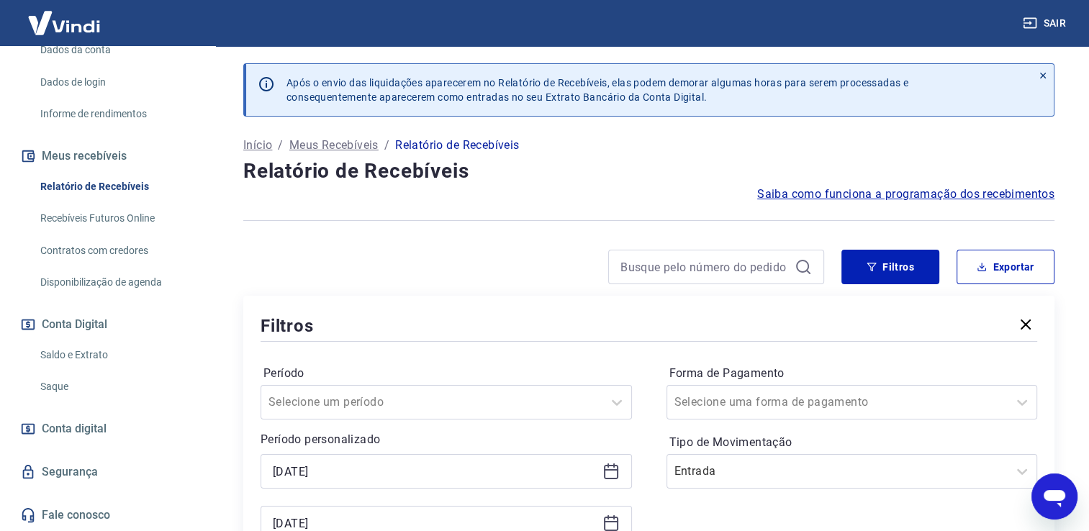
scroll to position [192, 0]
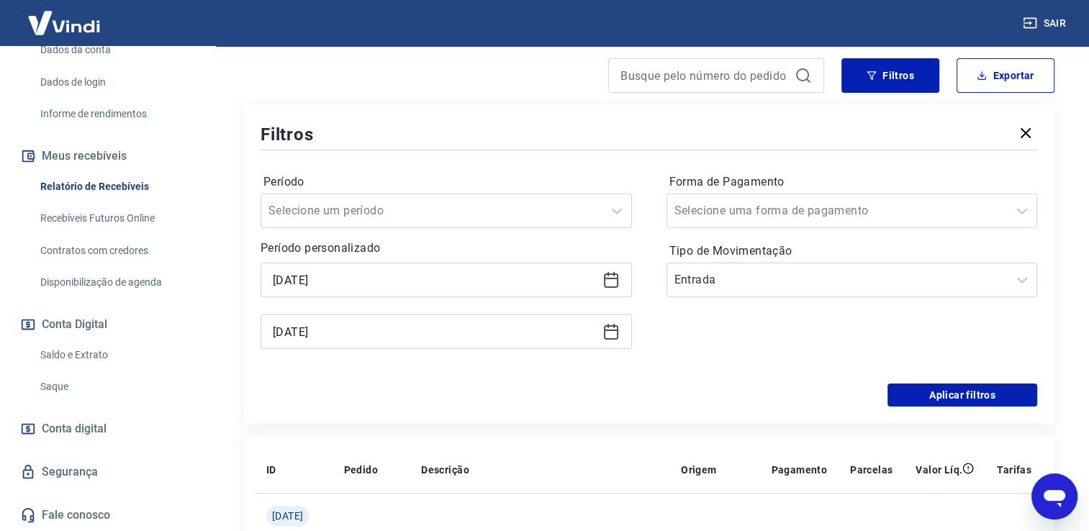
click at [610, 329] on icon at bounding box center [611, 331] width 17 height 17
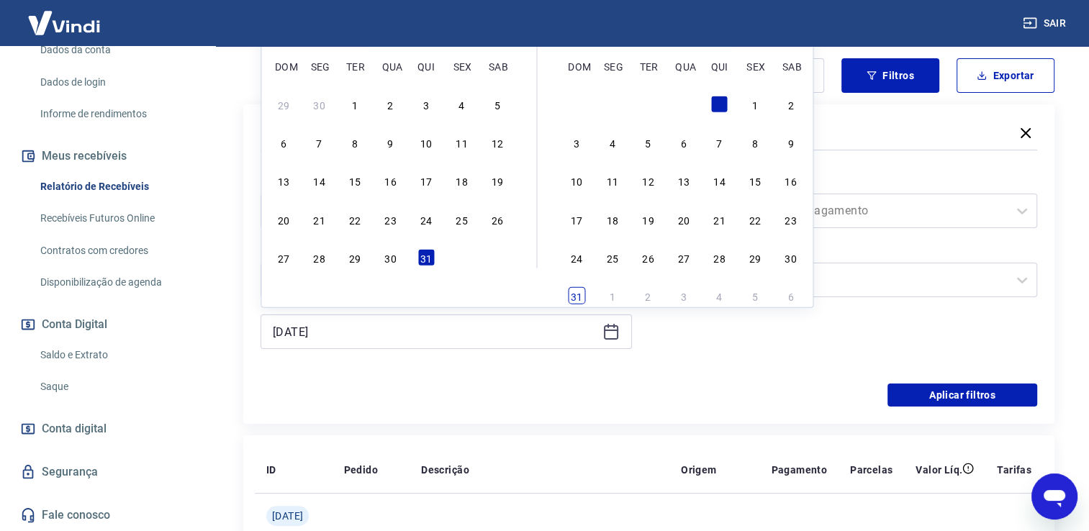
click at [579, 296] on div "31" at bounding box center [576, 295] width 17 height 17
type input "[DATE]"
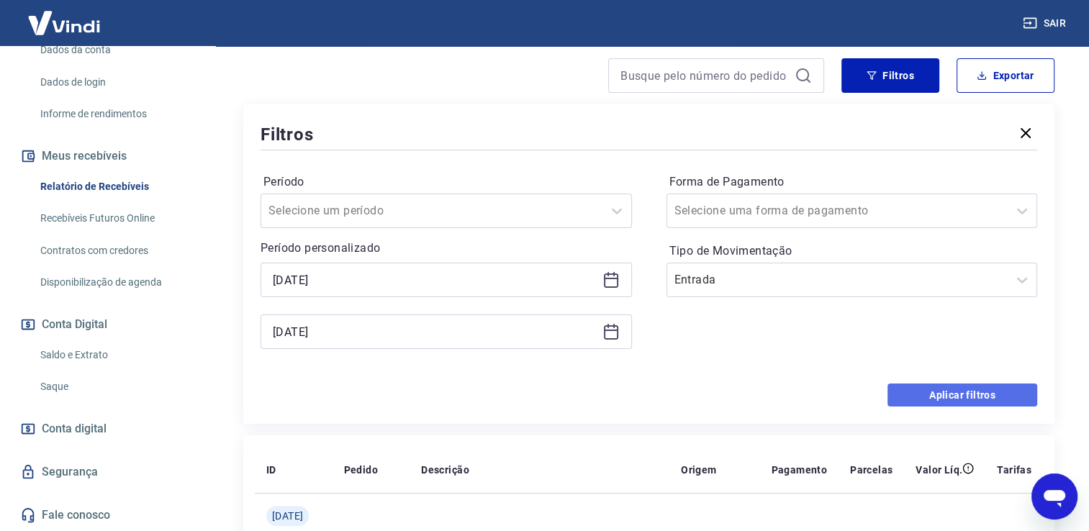
click at [956, 390] on button "Aplicar filtros" at bounding box center [963, 395] width 150 height 23
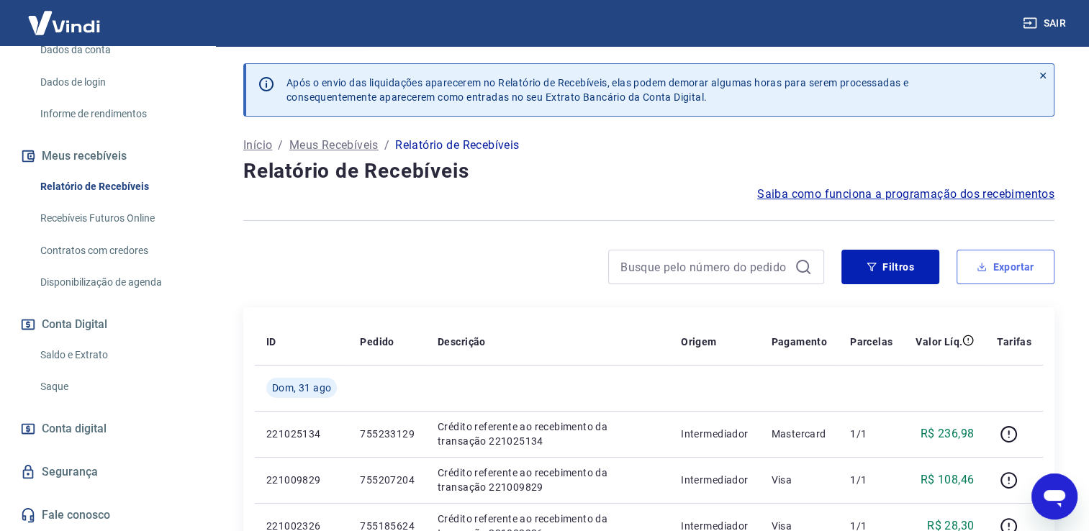
click at [1010, 264] on button "Exportar" at bounding box center [1006, 267] width 98 height 35
type input "[DATE]"
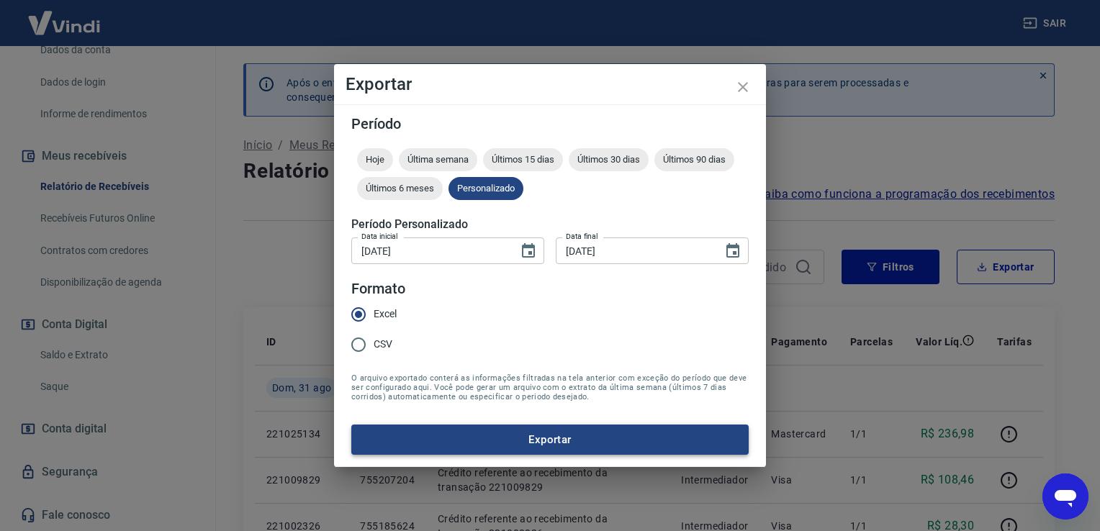
click at [507, 446] on button "Exportar" at bounding box center [549, 440] width 397 height 30
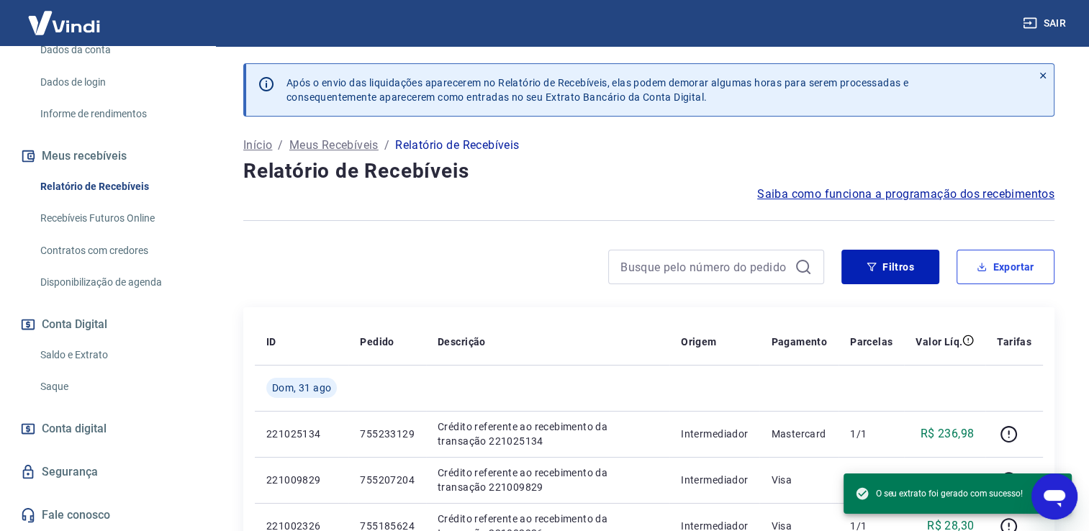
scroll to position [192, 0]
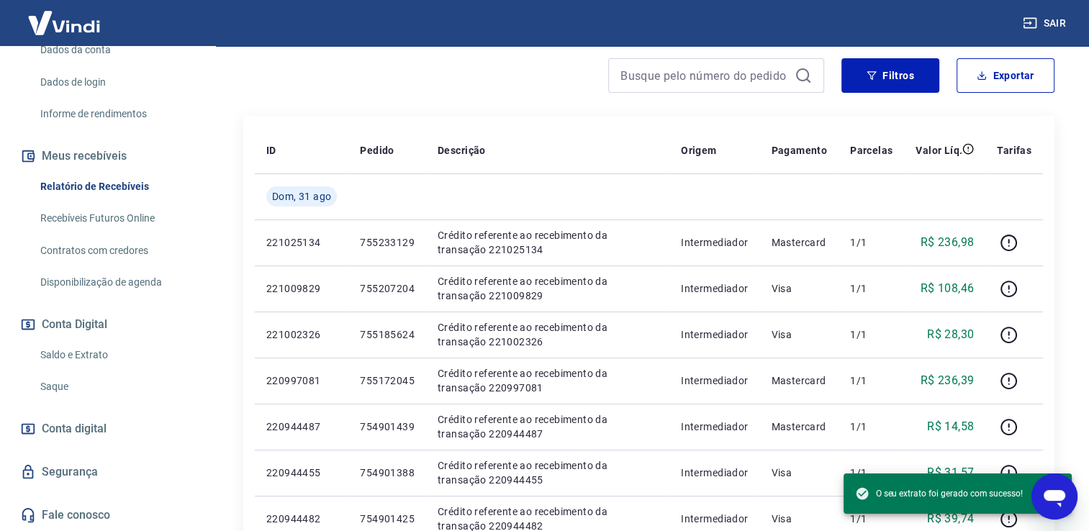
click at [107, 390] on link "Saque" at bounding box center [116, 387] width 163 height 30
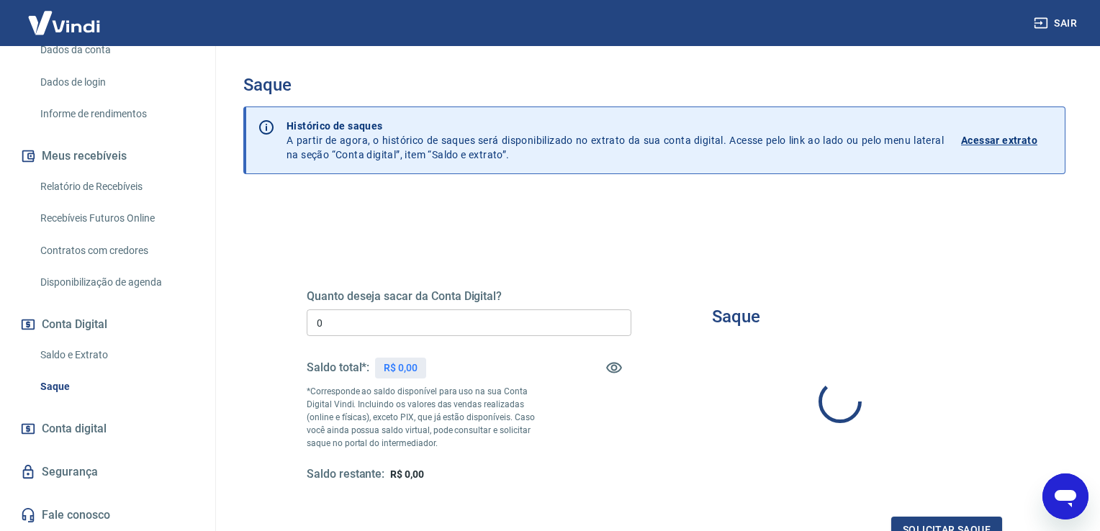
type input "R$ 0,00"
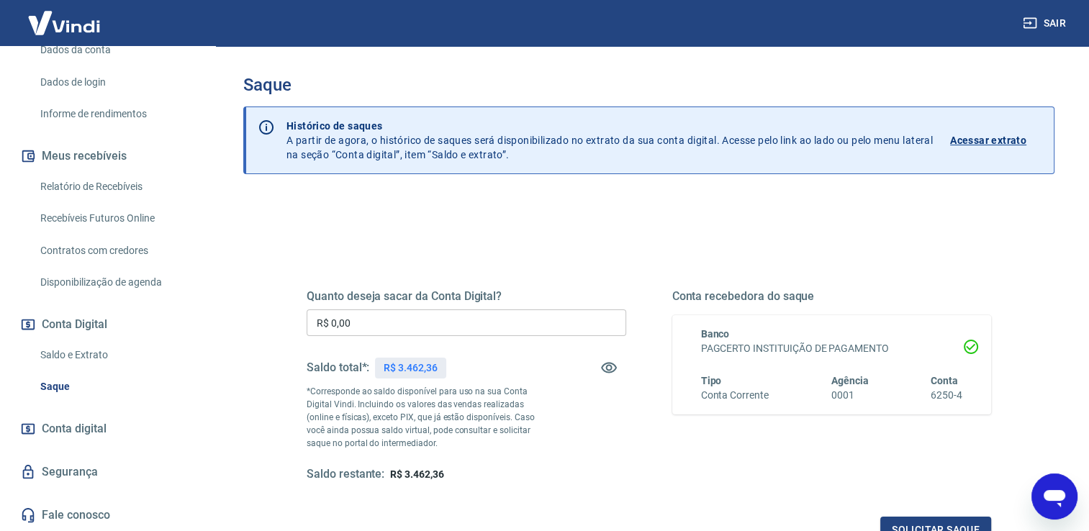
scroll to position [179, 0]
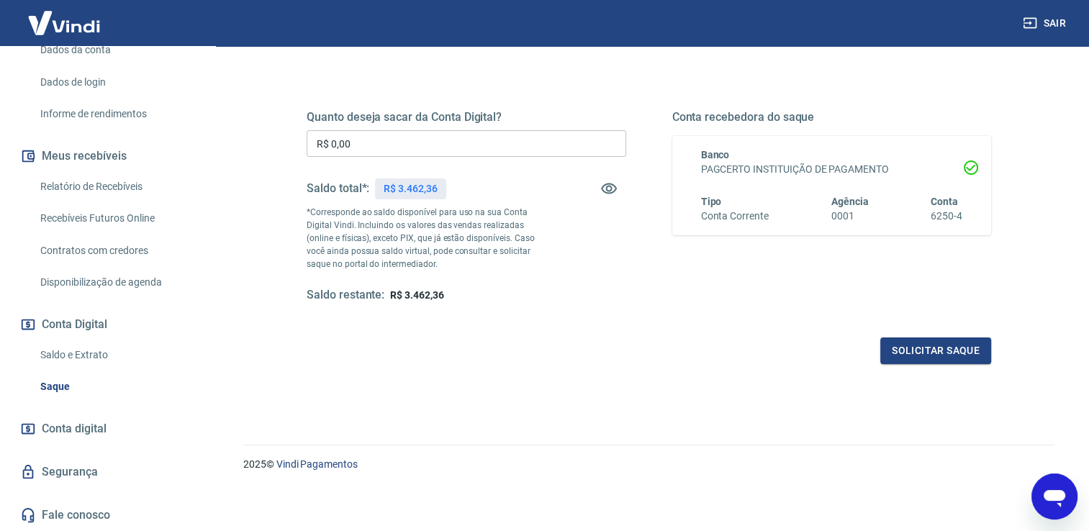
click at [117, 186] on link "Relatório de Recebíveis" at bounding box center [116, 187] width 163 height 30
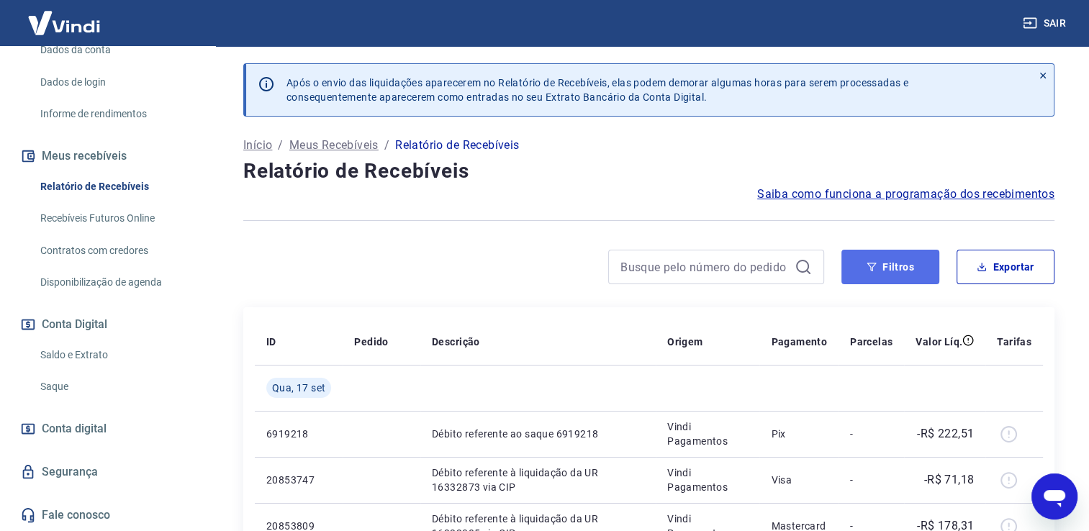
click at [891, 269] on button "Filtros" at bounding box center [891, 267] width 98 height 35
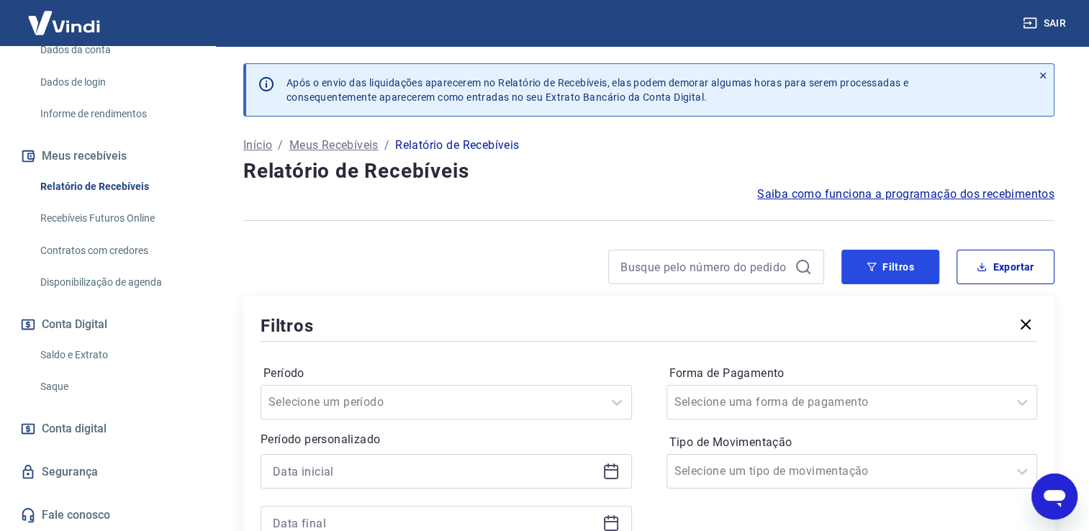
scroll to position [192, 0]
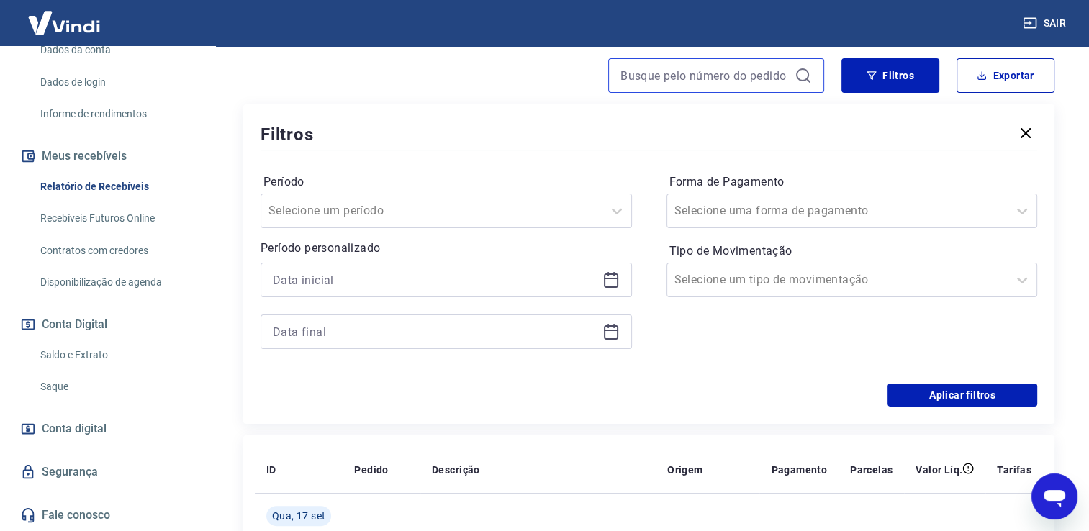
click at [712, 84] on input at bounding box center [705, 76] width 168 height 22
paste input "737665244"
type input "737665244"
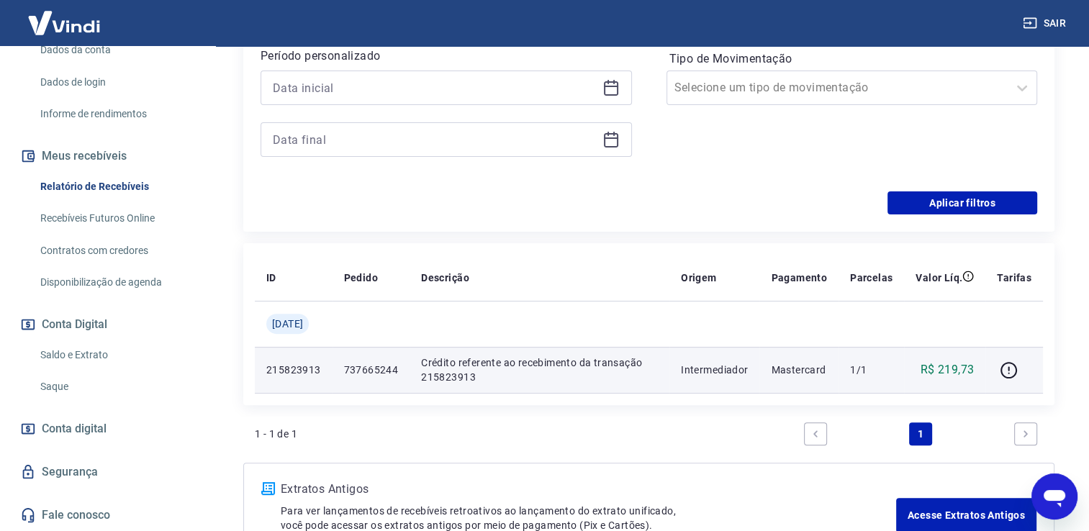
click at [584, 370] on p "Crédito referente ao recebimento da transação 215823913" at bounding box center [539, 370] width 237 height 29
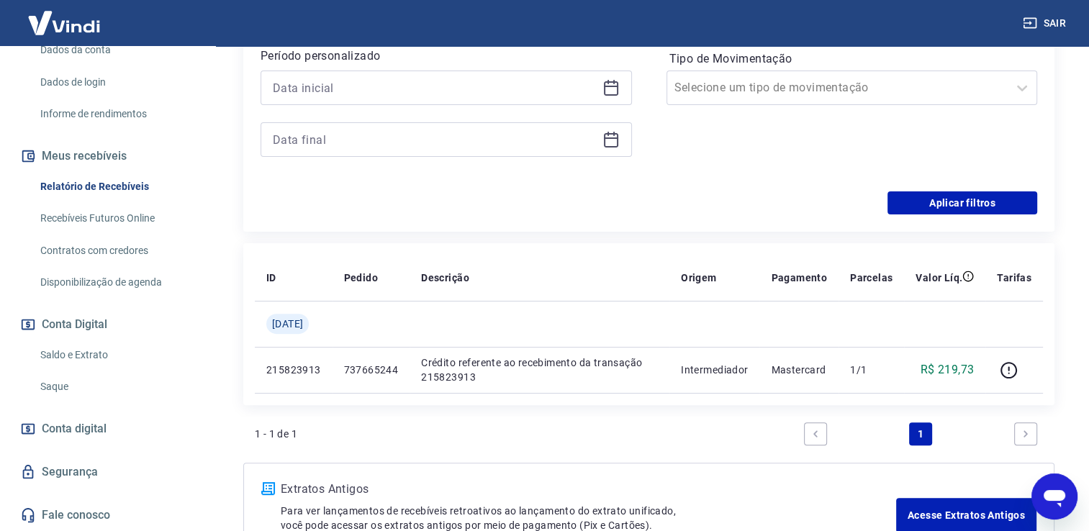
scroll to position [481, 0]
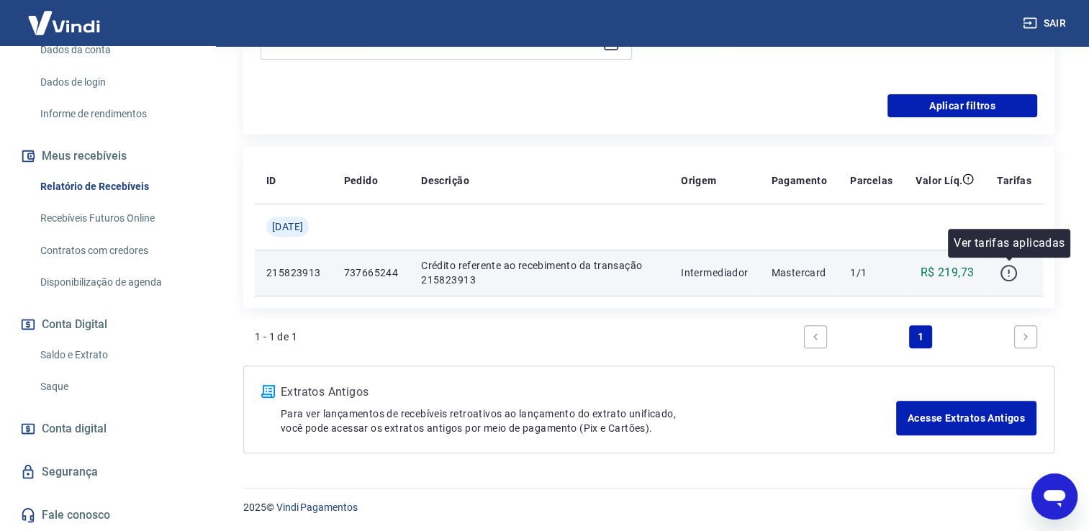
click at [1007, 269] on icon "button" at bounding box center [1009, 273] width 18 height 18
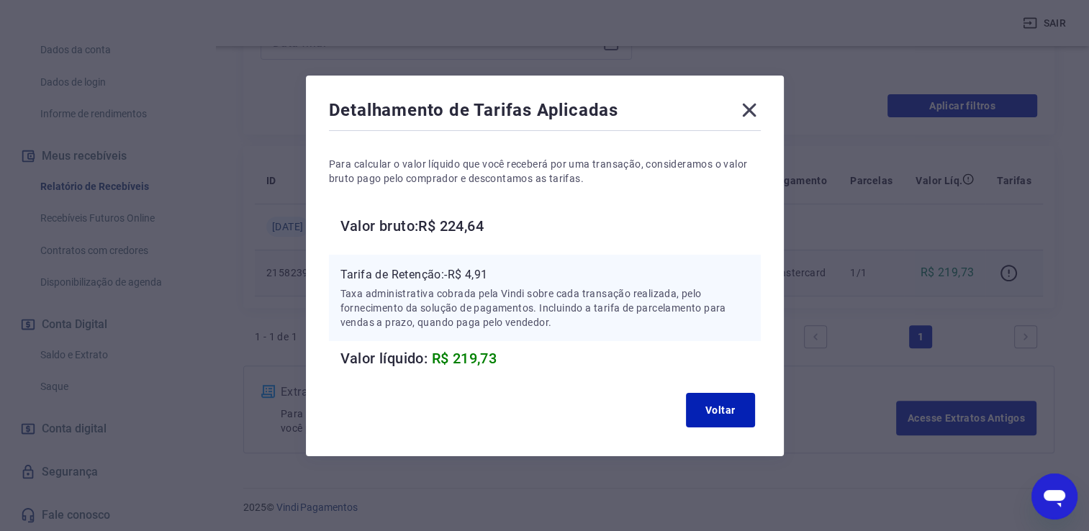
click at [756, 113] on icon at bounding box center [749, 110] width 14 height 14
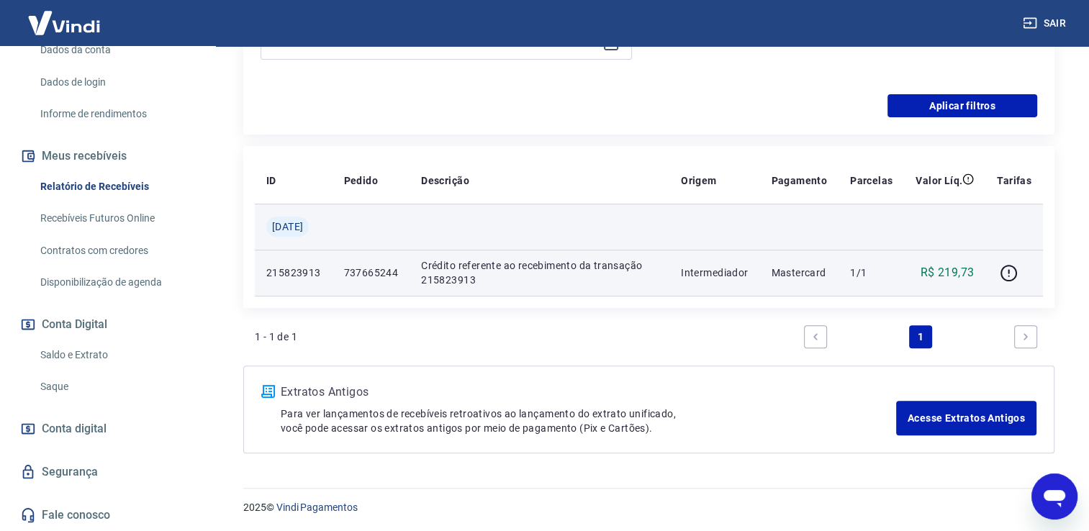
drag, startPoint x: 325, startPoint y: 228, endPoint x: 271, endPoint y: 228, distance: 54.7
click at [271, 228] on div "[DATE]" at bounding box center [287, 227] width 42 height 20
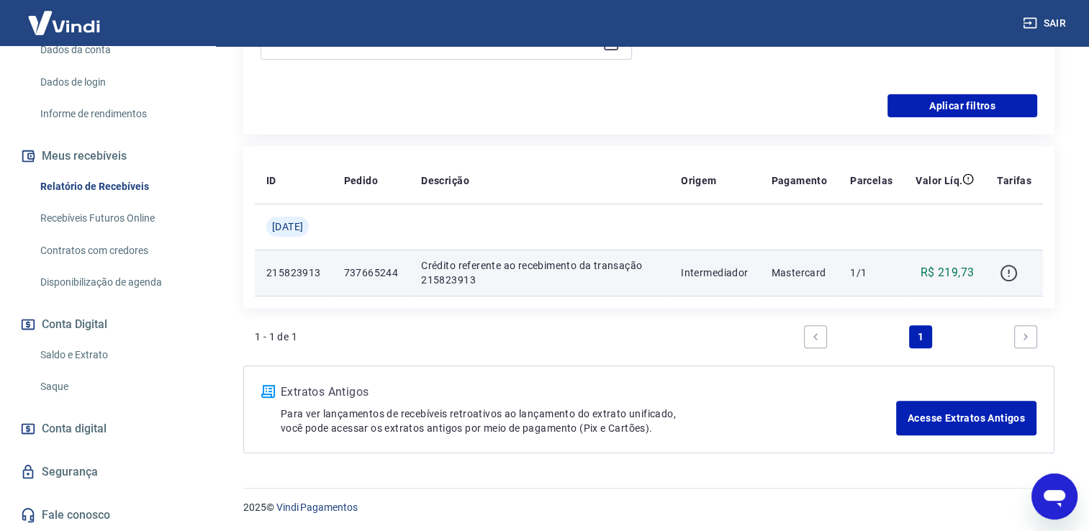
click at [1009, 274] on icon "button" at bounding box center [1009, 273] width 18 height 18
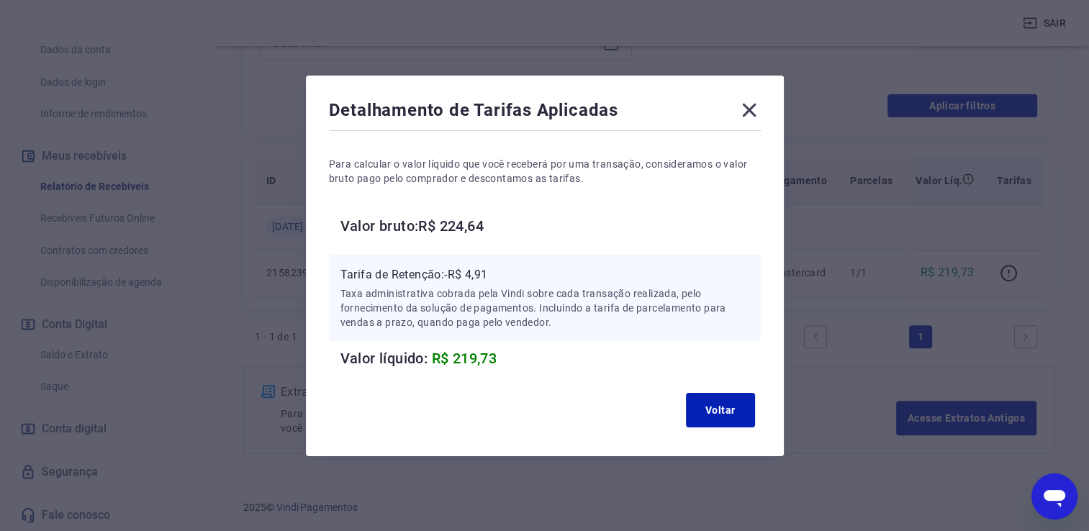
drag, startPoint x: 755, startPoint y: 112, endPoint x: 792, endPoint y: 180, distance: 78.0
click at [755, 112] on icon at bounding box center [749, 110] width 14 height 14
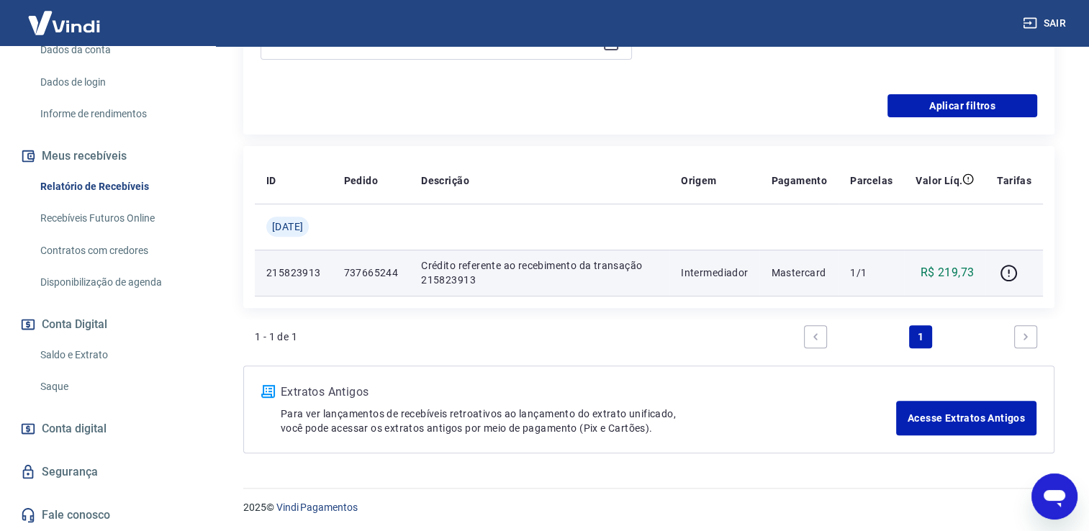
click at [595, 260] on p "Crédito referente ao recebimento da transação 215823913" at bounding box center [539, 272] width 237 height 29
click at [395, 279] on p "737665244" at bounding box center [371, 273] width 55 height 14
drag, startPoint x: 341, startPoint y: 274, endPoint x: 306, endPoint y: 274, distance: 34.6
click at [327, 274] on td "215823913" at bounding box center [294, 273] width 78 height 46
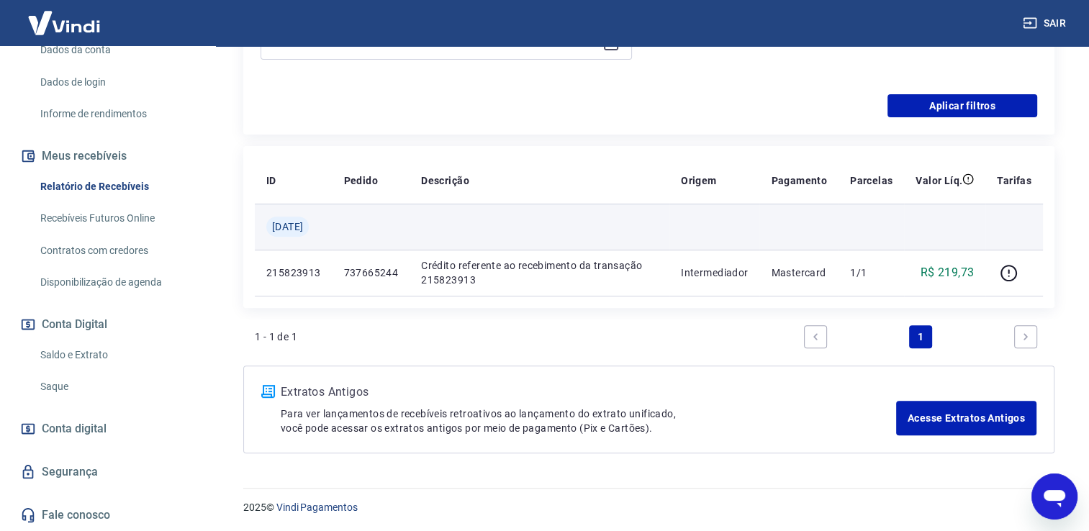
drag, startPoint x: 306, startPoint y: 274, endPoint x: 282, endPoint y: 247, distance: 36.2
click at [305, 274] on p "215823913" at bounding box center [293, 273] width 55 height 14
click at [272, 230] on span "[DATE]" at bounding box center [287, 227] width 31 height 14
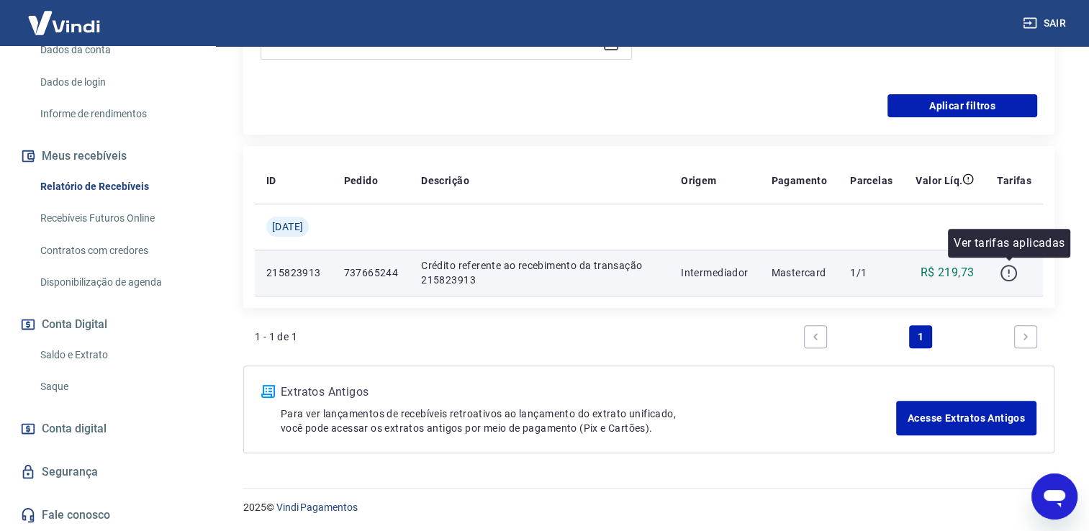
click at [1008, 272] on icon "button" at bounding box center [1009, 273] width 18 height 18
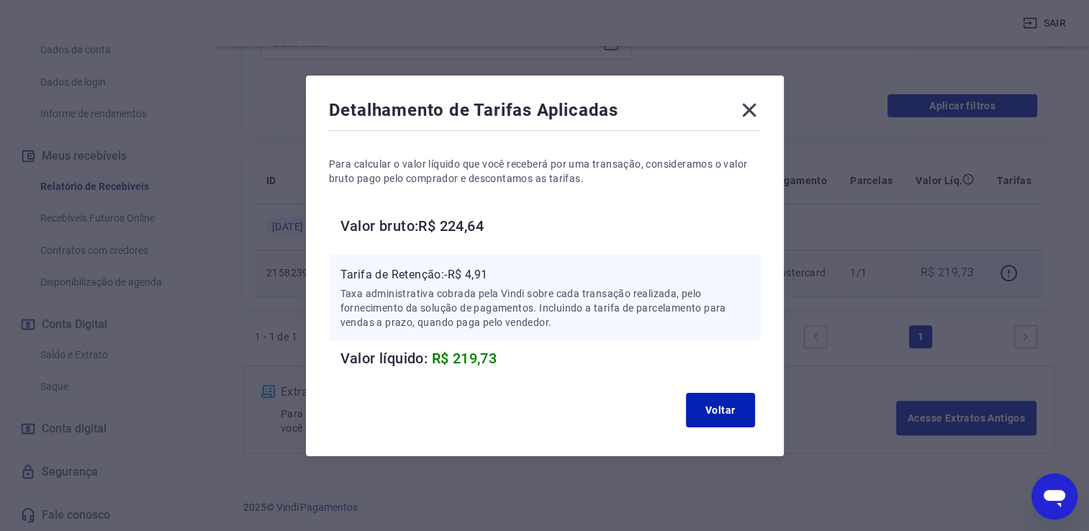
click at [744, 103] on icon at bounding box center [749, 110] width 23 height 23
